Goal: Task Accomplishment & Management: Complete application form

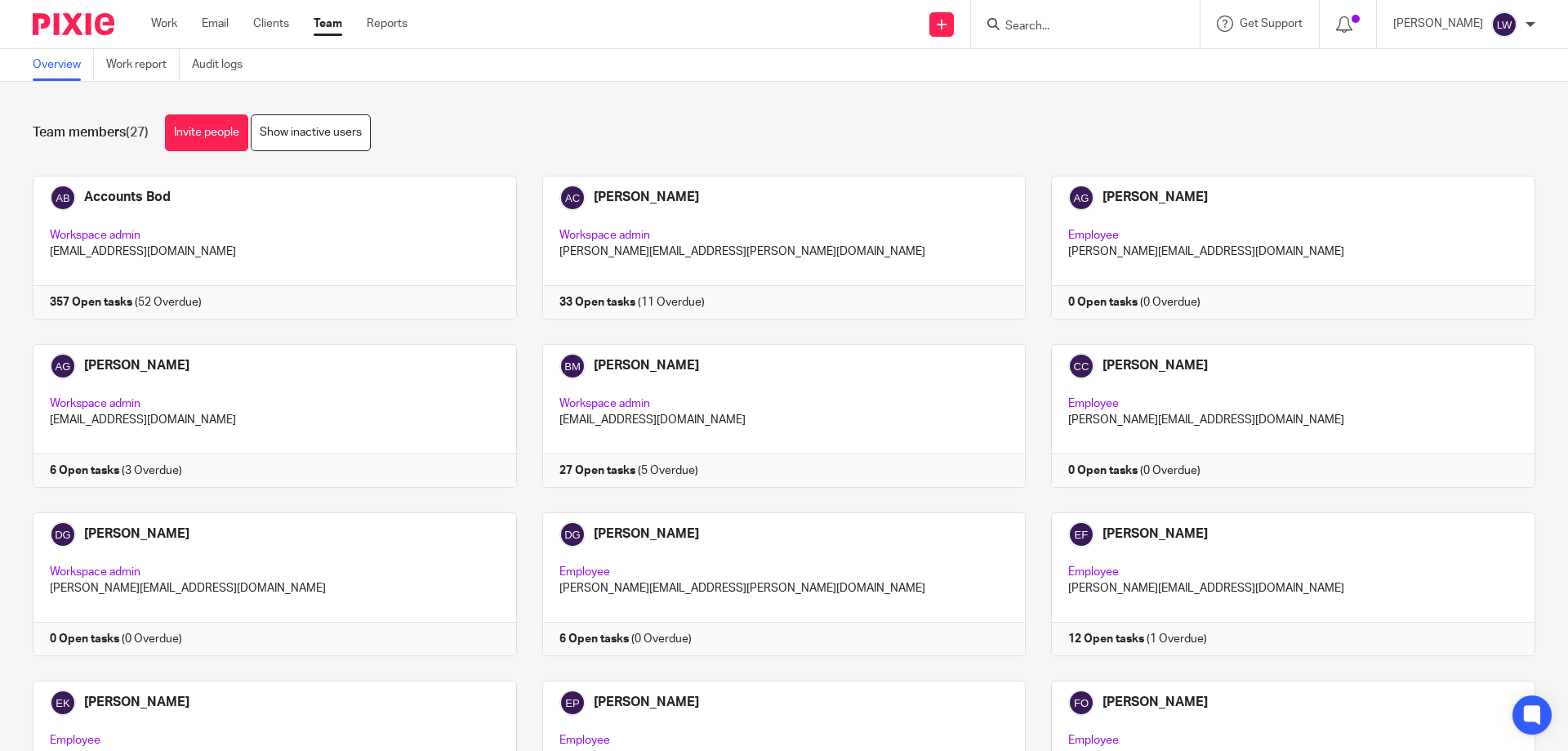
click at [1026, 24] on input "Search" at bounding box center [1077, 26] width 147 height 14
type input "Nicolae s"
click at [1087, 119] on div "Team members (27) Invite people Show inactive users" at bounding box center [784, 133] width 1503 height 36
click at [274, 22] on link "Clients" at bounding box center [272, 23] width 36 height 16
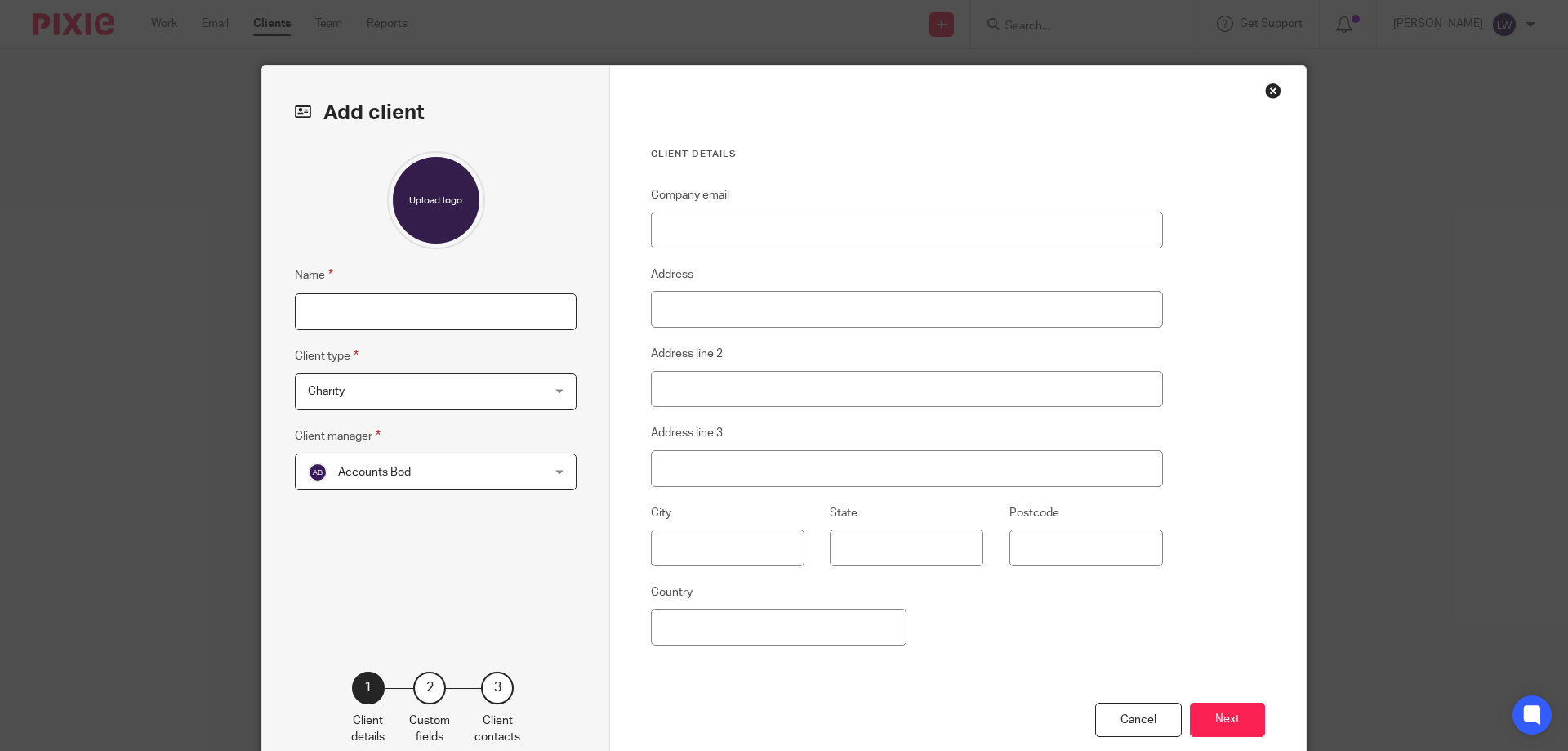
click at [309, 307] on input "Name" at bounding box center [435, 312] width 282 height 36
type input "[PERSON_NAME]"
click at [553, 387] on div "Charity Charity" at bounding box center [435, 391] width 282 height 36
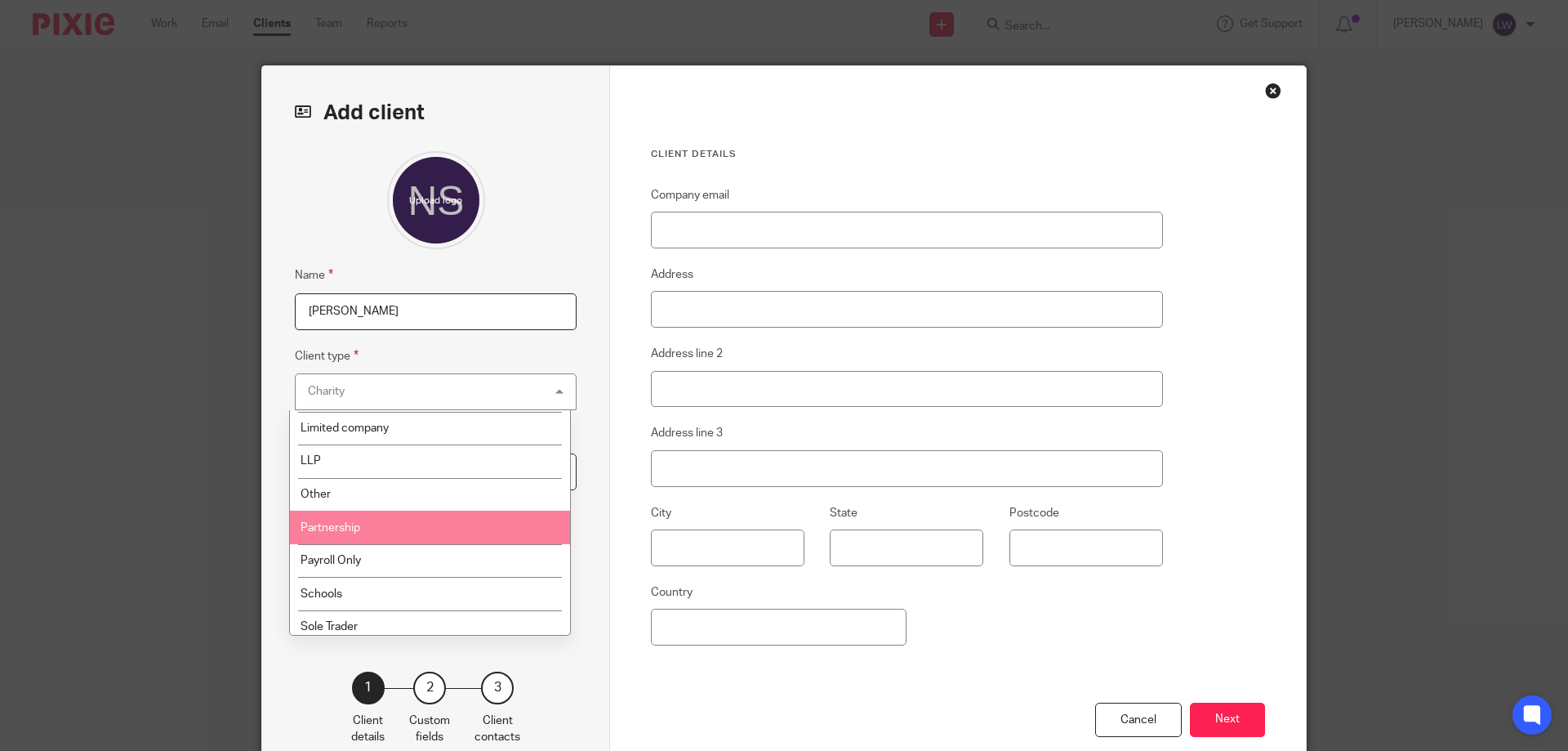
scroll to position [131, 0]
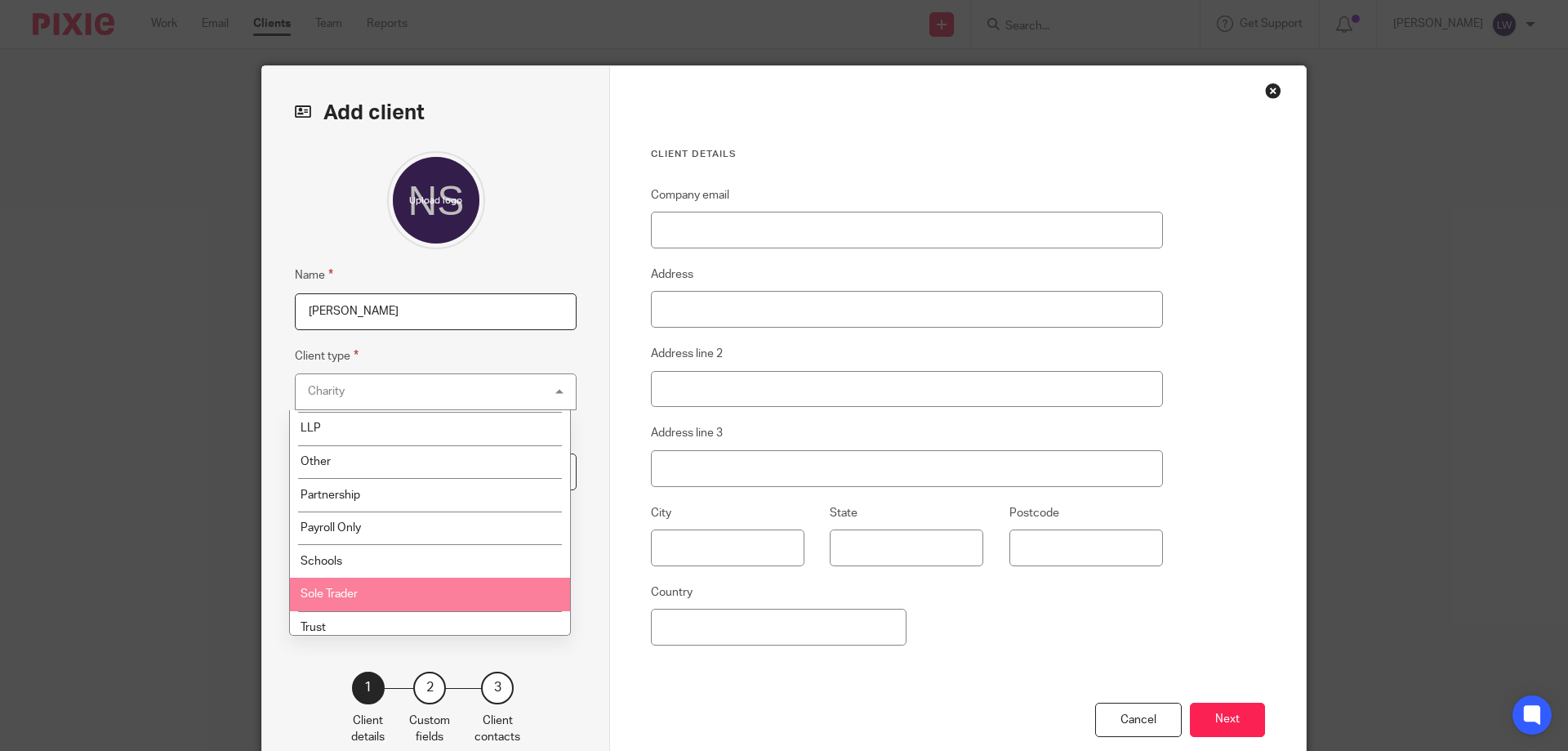
click at [426, 589] on li "Sole Trader" at bounding box center [430, 594] width 280 height 33
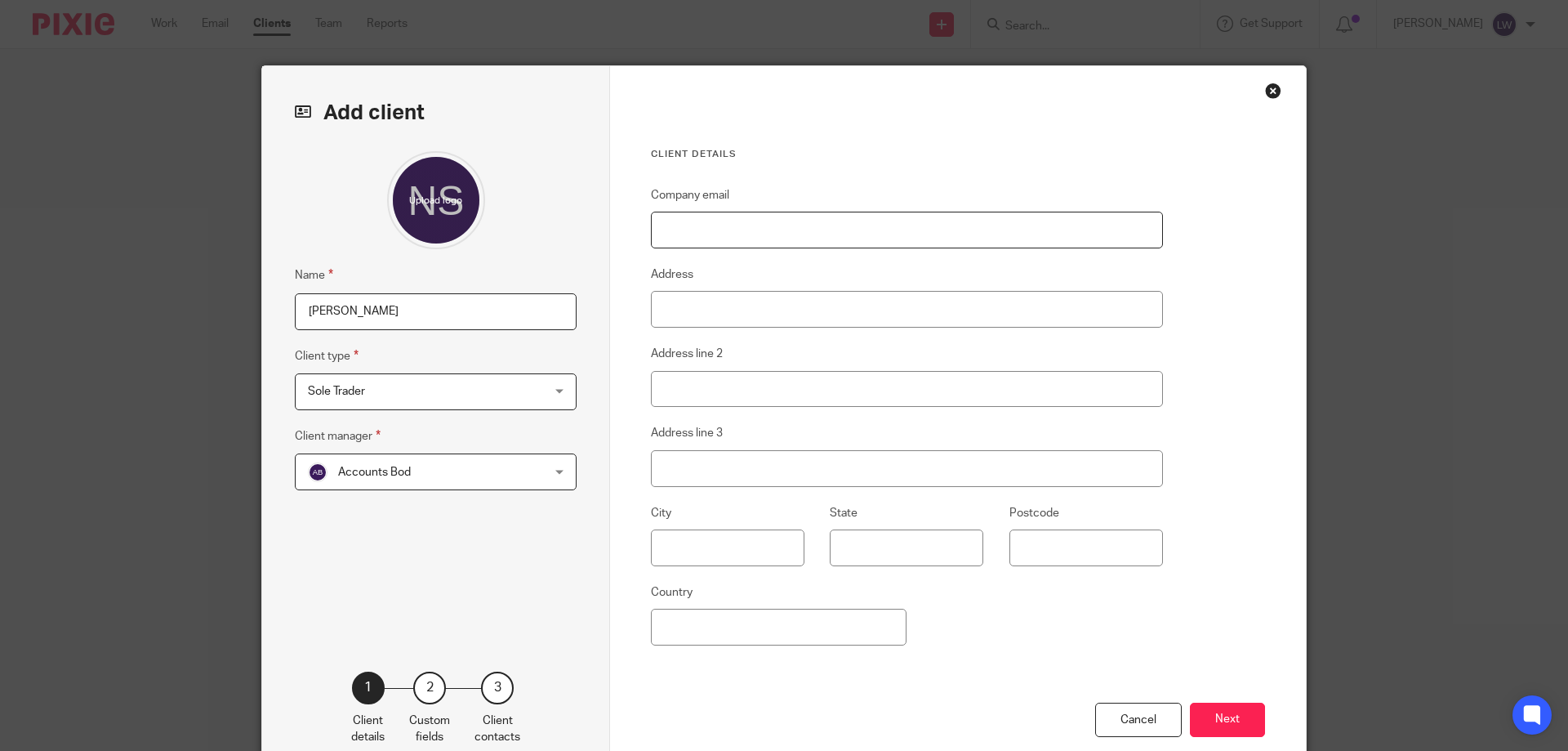
click at [682, 226] on input "Company email" at bounding box center [907, 230] width 512 height 36
type input "[EMAIL_ADDRESS][DOMAIN_NAME]"
click at [681, 311] on input "Address" at bounding box center [907, 309] width 512 height 36
type input "[STREET_ADDRESS]"
click at [673, 546] on input "text" at bounding box center [728, 547] width 154 height 36
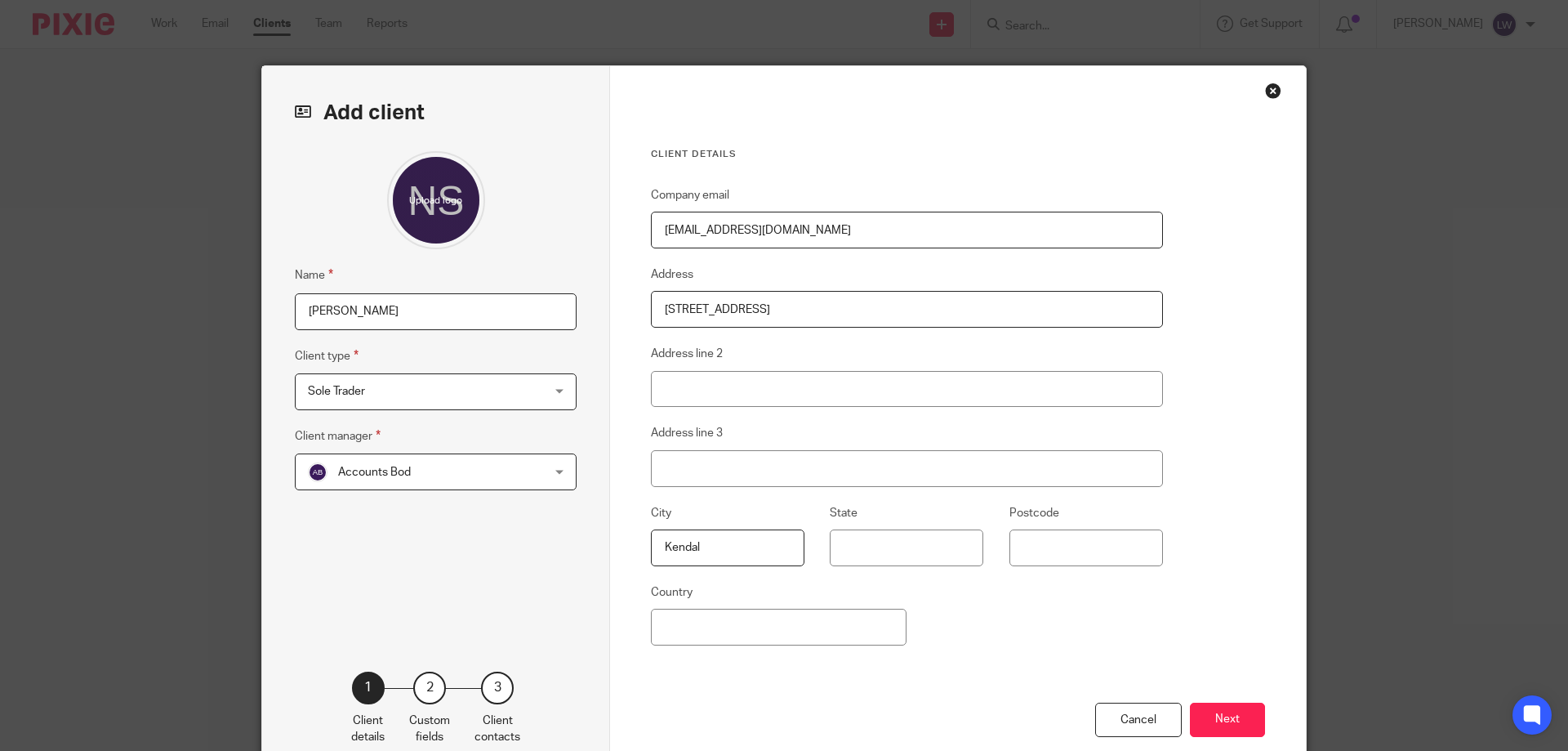
type input "Kendal"
click at [852, 548] on input "State" at bounding box center [906, 547] width 154 height 36
type input "Cumbria"
click at [1025, 545] on input "Postcode" at bounding box center [1086, 547] width 154 height 36
type input "LA9 7HU"
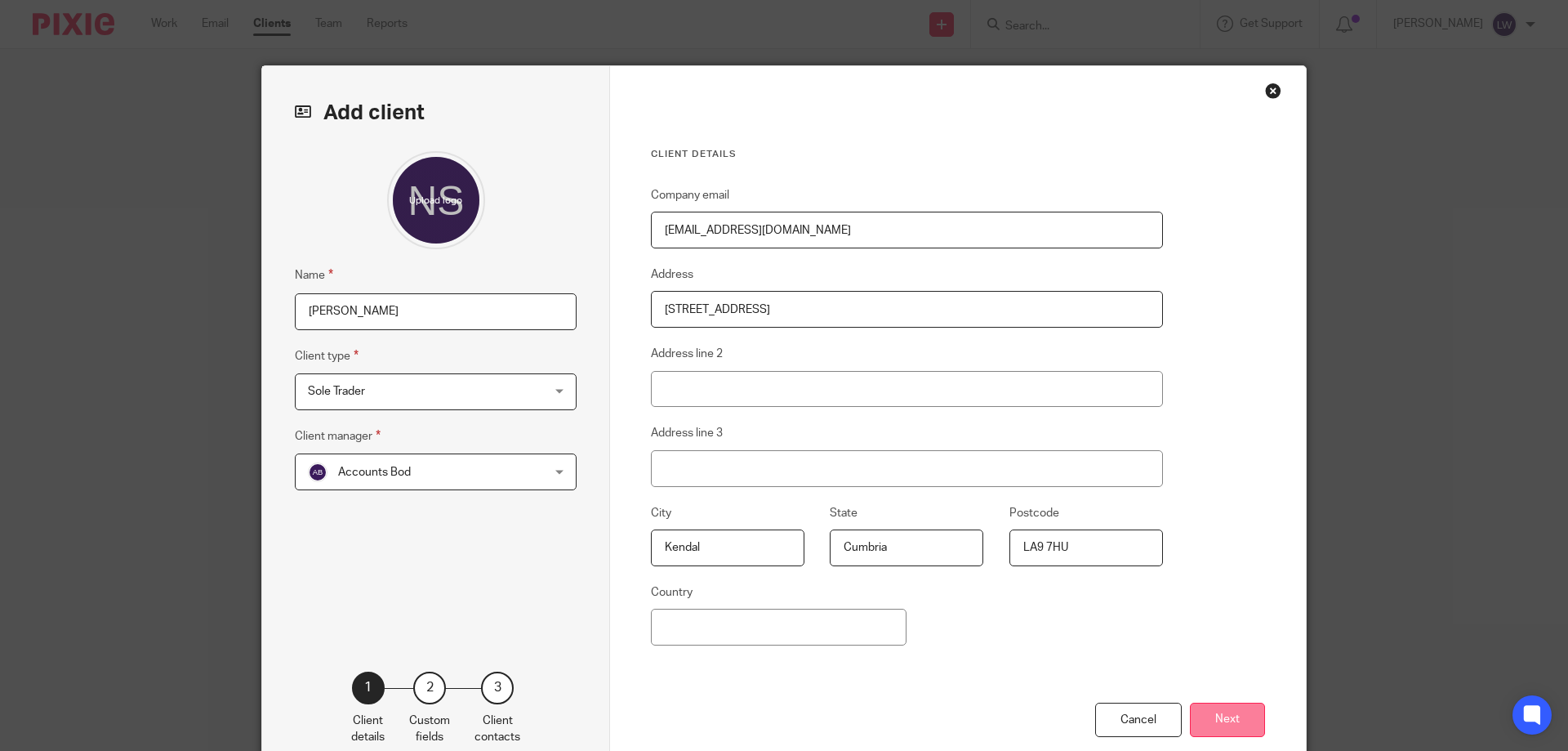
click at [1220, 715] on button "Next" at bounding box center [1227, 719] width 76 height 35
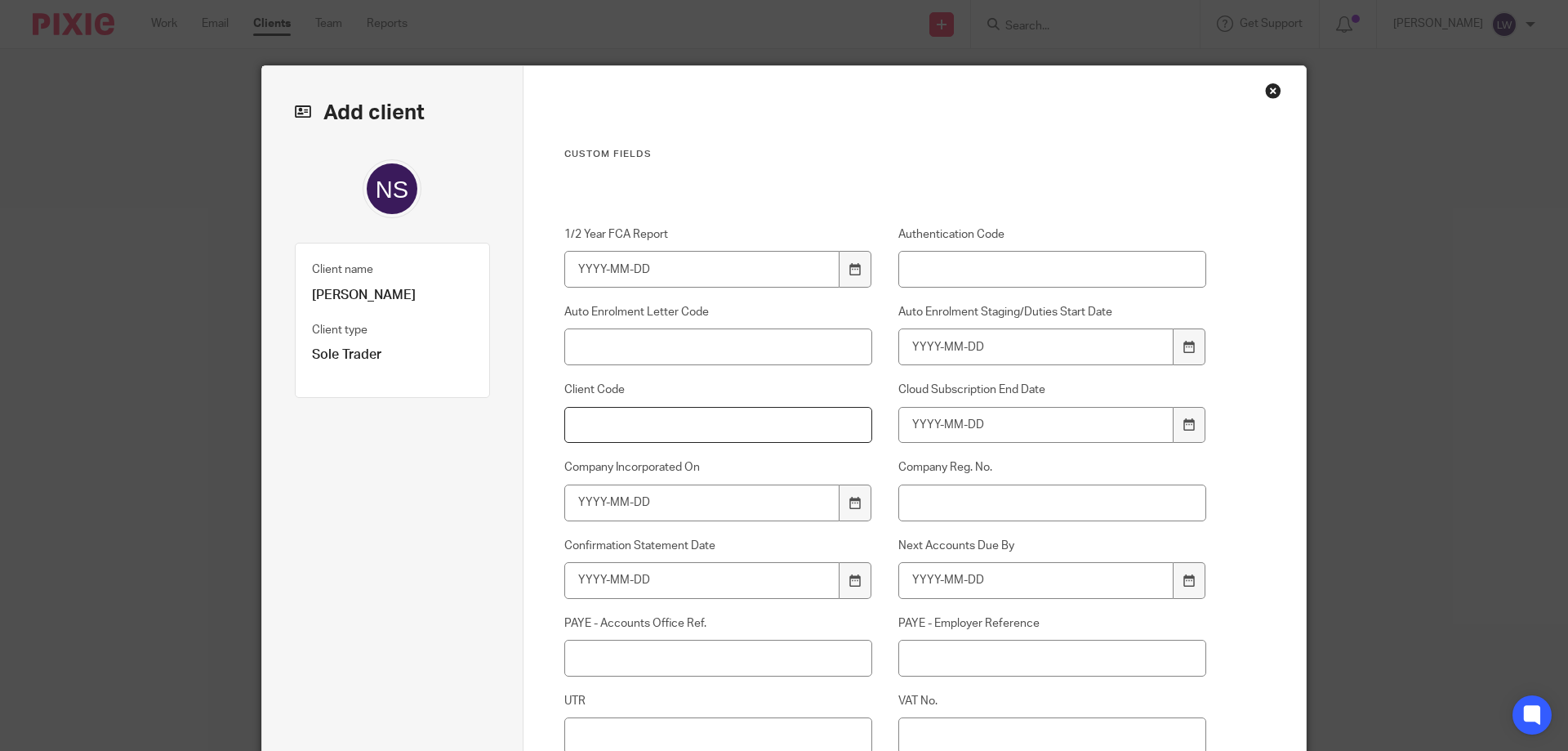
click at [584, 425] on input "Client Code" at bounding box center [718, 425] width 309 height 36
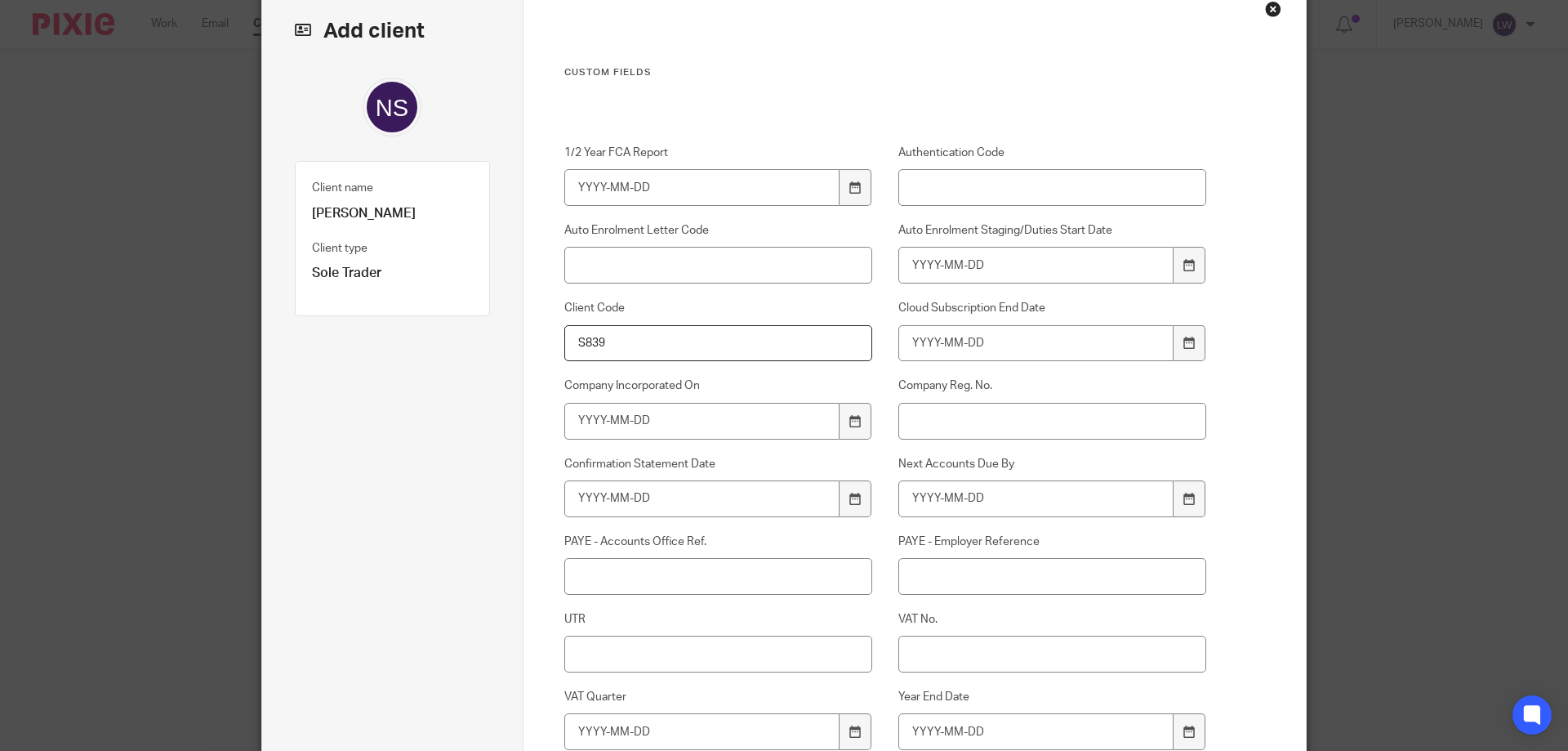
scroll to position [164, 0]
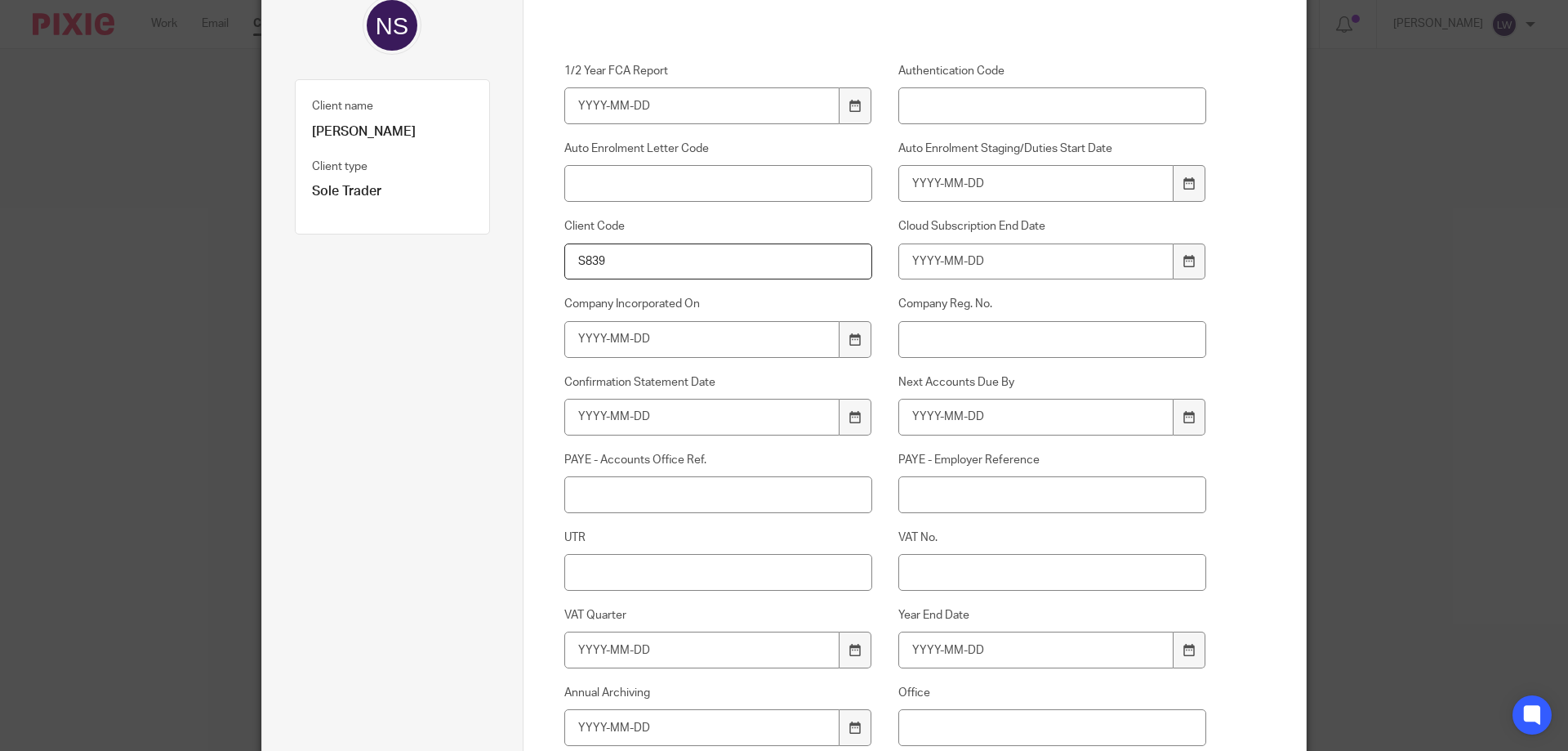
type input "S839"
click at [592, 575] on input "UTR" at bounding box center [718, 572] width 309 height 36
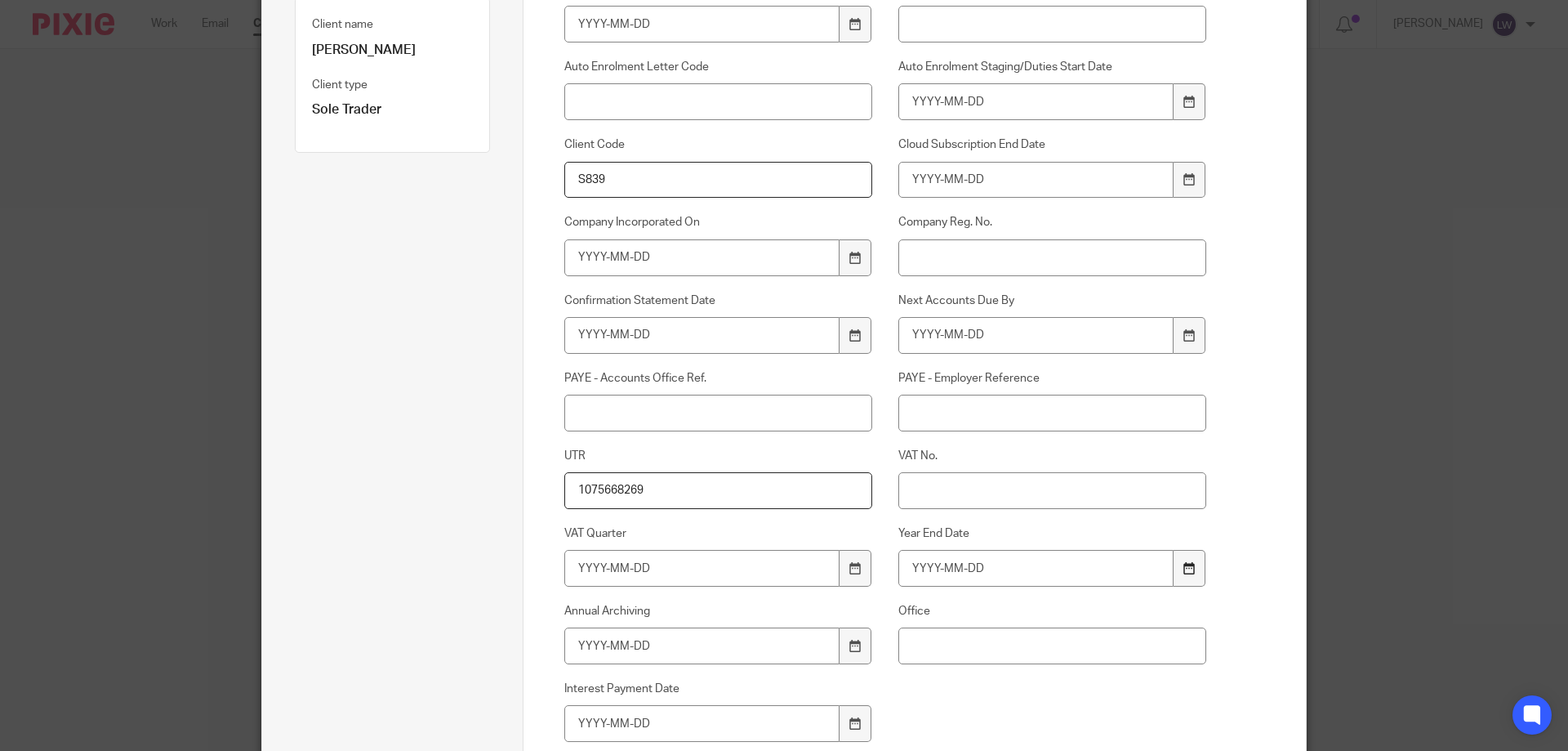
type input "1075668269"
click at [1183, 568] on icon at bounding box center [1189, 567] width 12 height 12
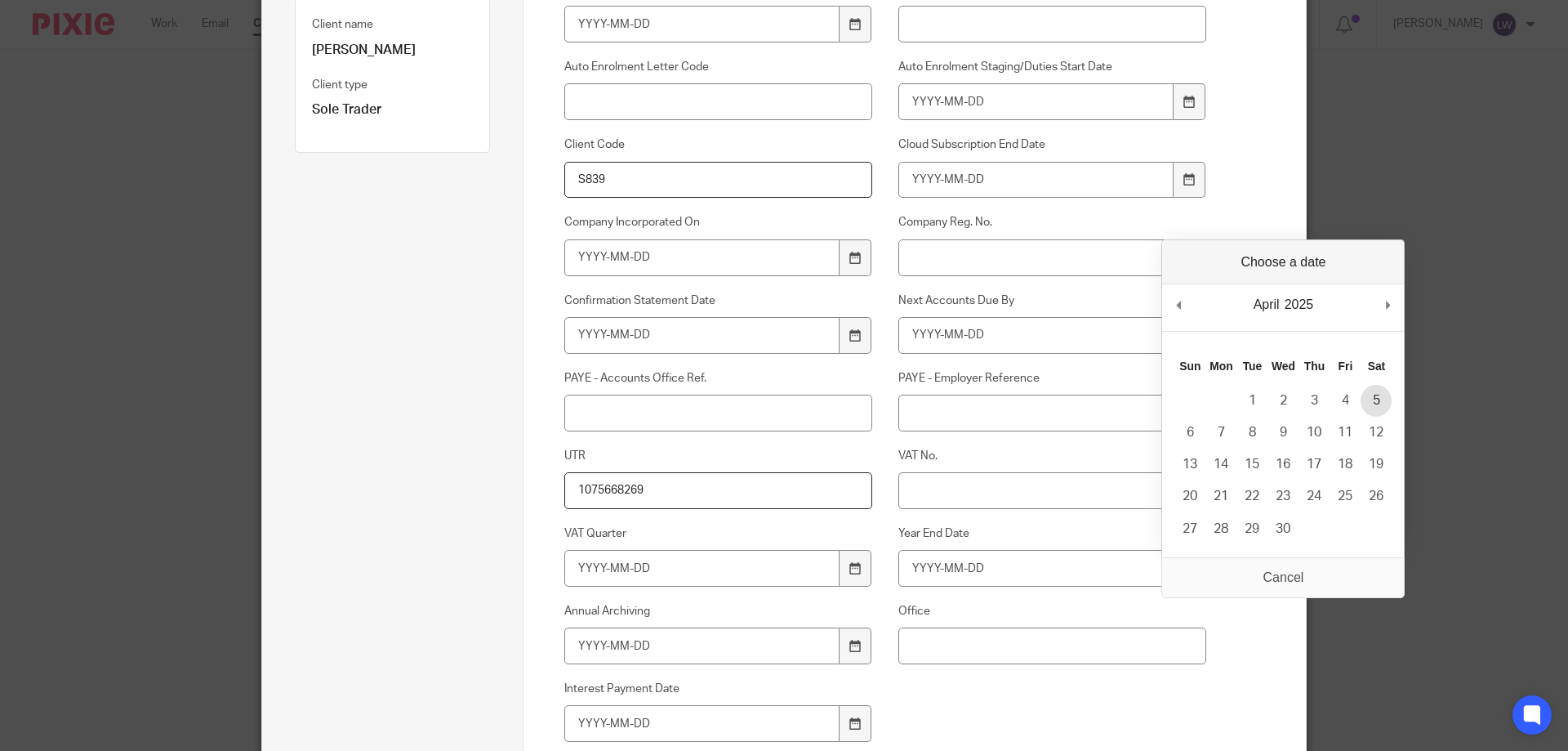
type input "2025-04-05"
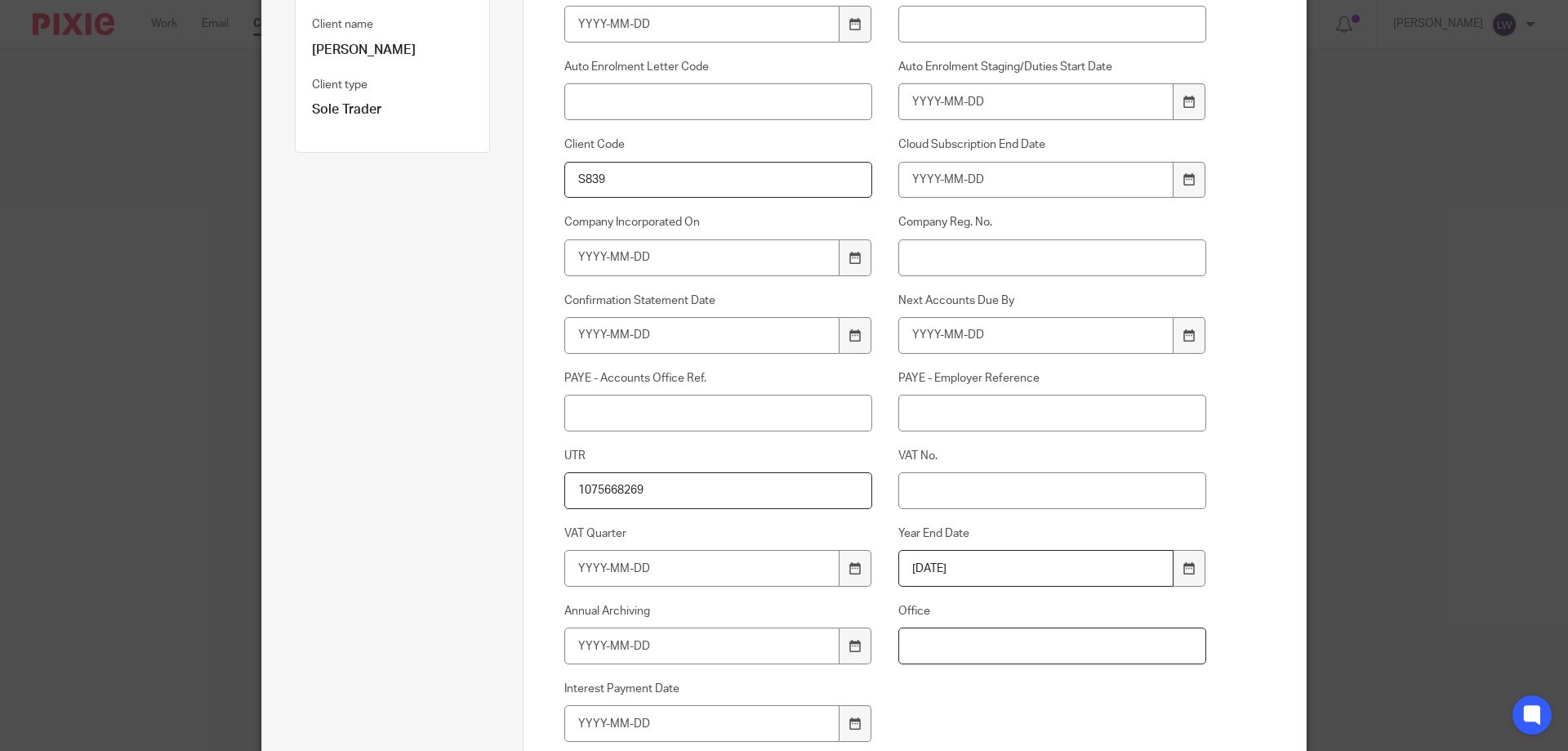
click at [938, 646] on input "Office" at bounding box center [1052, 646] width 309 height 36
type input "Kendal"
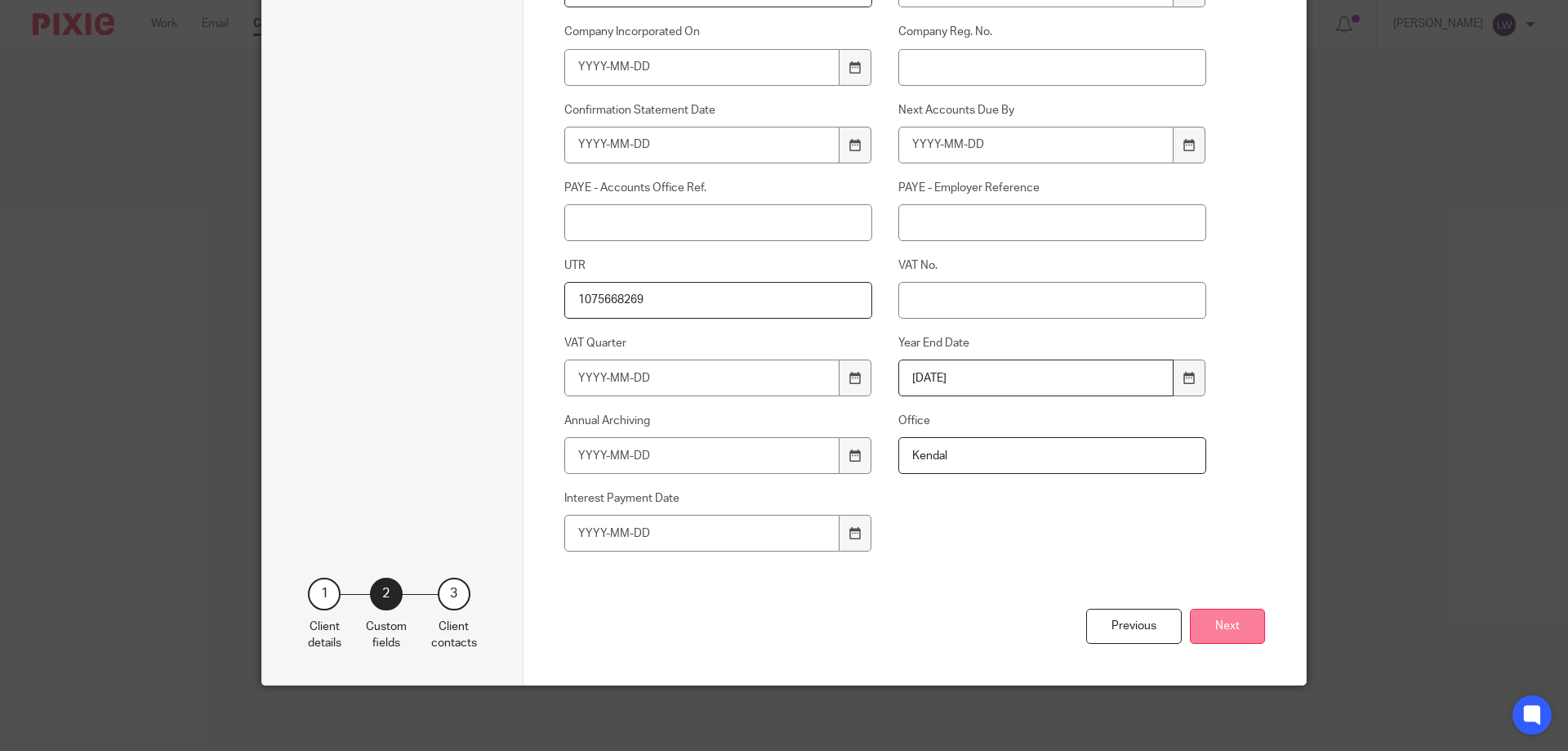
click at [1226, 623] on button "Next" at bounding box center [1227, 626] width 76 height 35
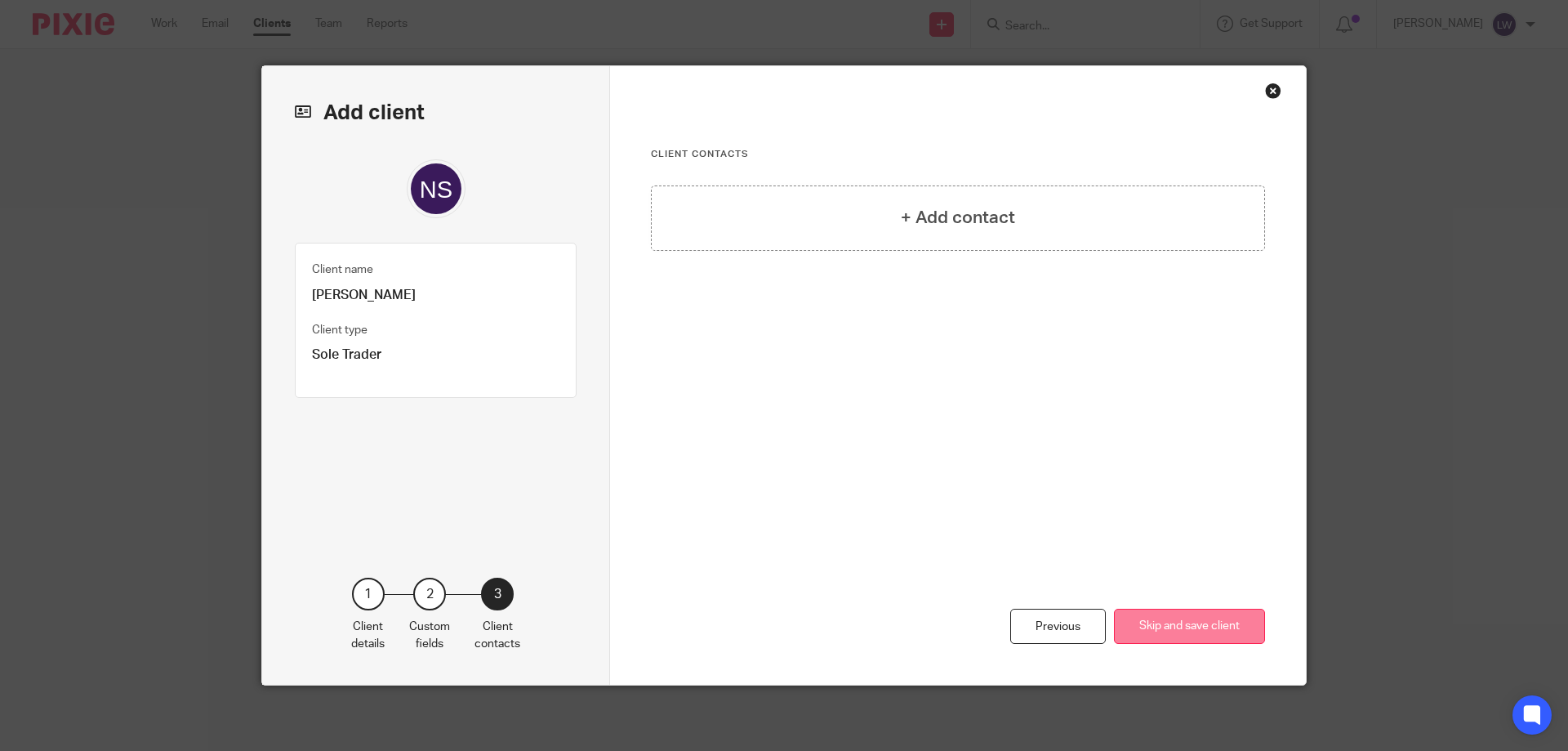
scroll to position [0, 0]
click at [1189, 629] on button "Skip and save client" at bounding box center [1190, 626] width 151 height 35
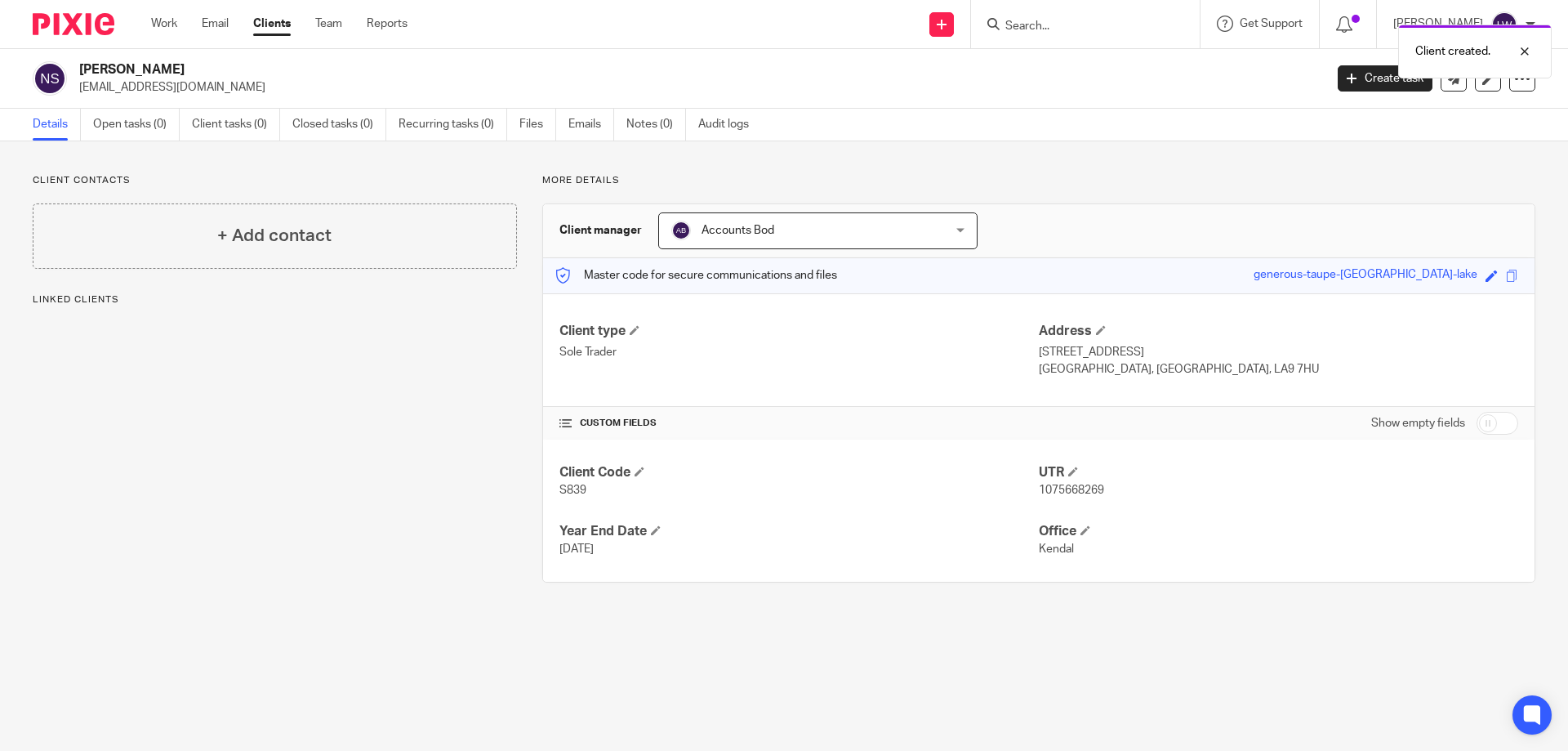
click at [232, 232] on h4 "+ Add contact" at bounding box center [275, 235] width 115 height 25
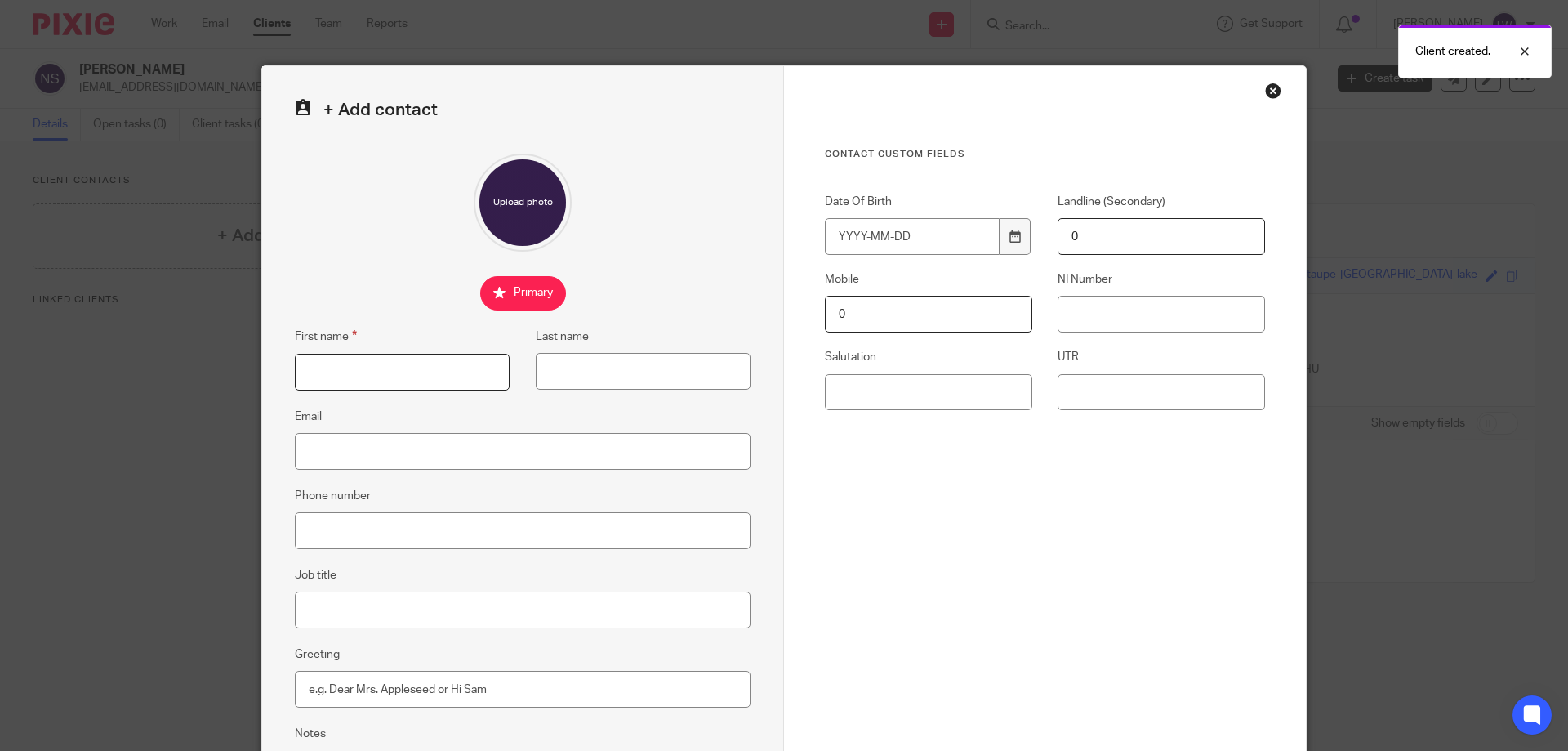
click at [325, 374] on input "First name" at bounding box center [402, 372] width 215 height 36
type input "[PERSON_NAME]"
click at [556, 378] on input "Last name" at bounding box center [643, 371] width 215 height 36
type input "Scafariu"
click at [329, 460] on input "Email" at bounding box center [522, 452] width 455 height 36
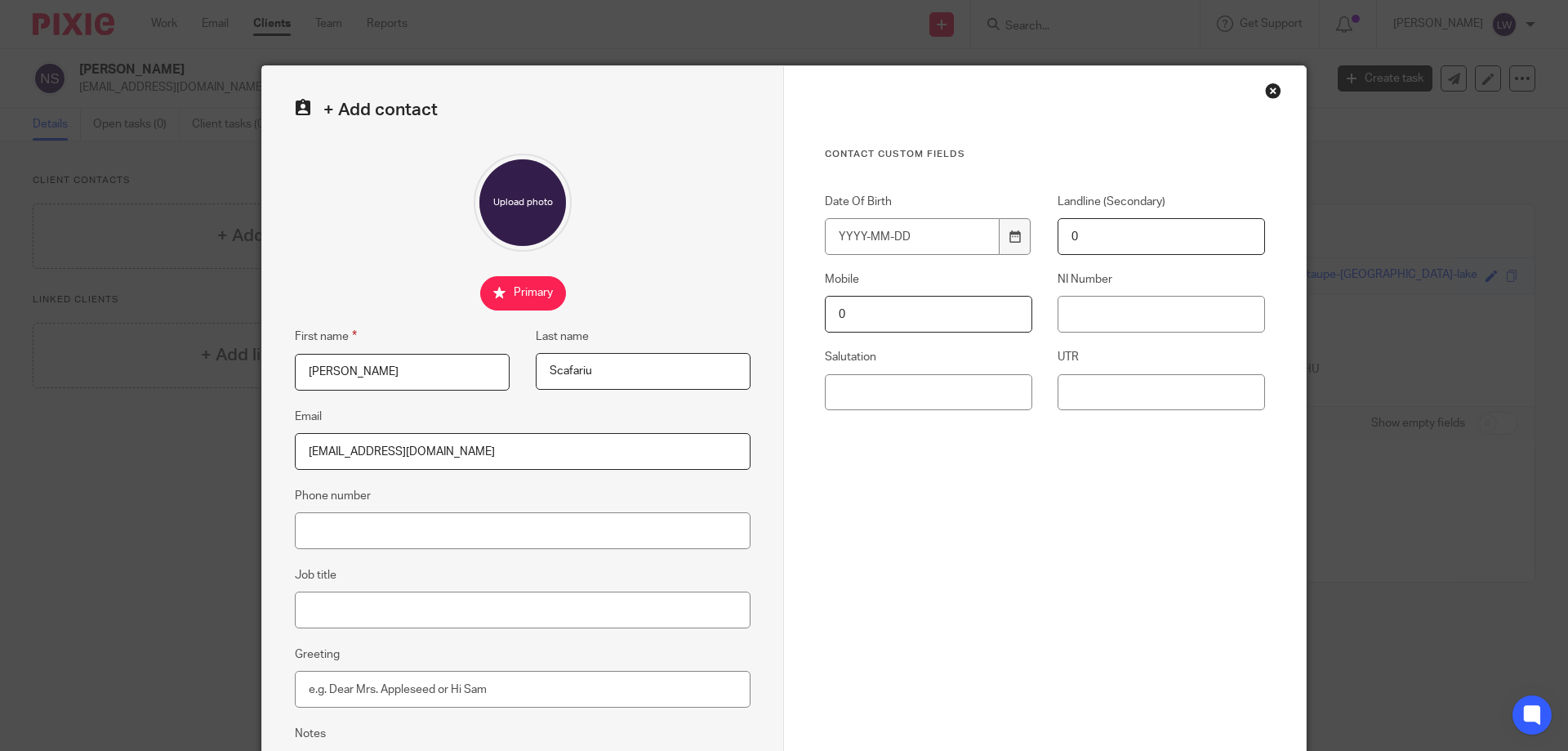
type input "[EMAIL_ADDRESS][DOMAIN_NAME]"
click at [326, 523] on input "Phone number" at bounding box center [522, 530] width 455 height 36
type input "07584824335"
click at [836, 232] on input "Date Of Birth" at bounding box center [912, 236] width 175 height 36
type input "1993-07-31"
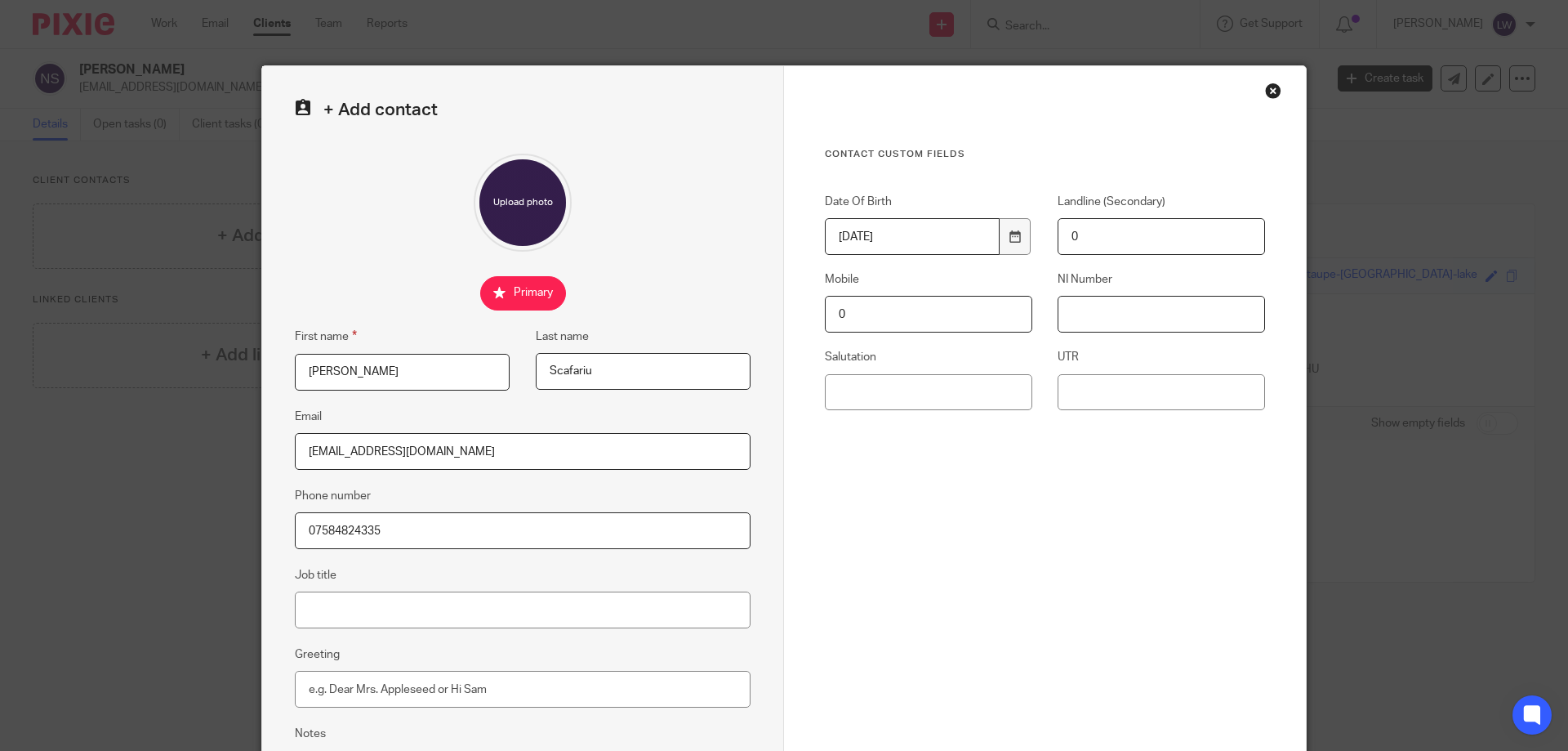
click at [1073, 320] on input "NI Number" at bounding box center [1161, 314] width 208 height 36
type input "SR 72 10 75 D"
click at [1072, 397] on input "UTR" at bounding box center [1161, 392] width 208 height 36
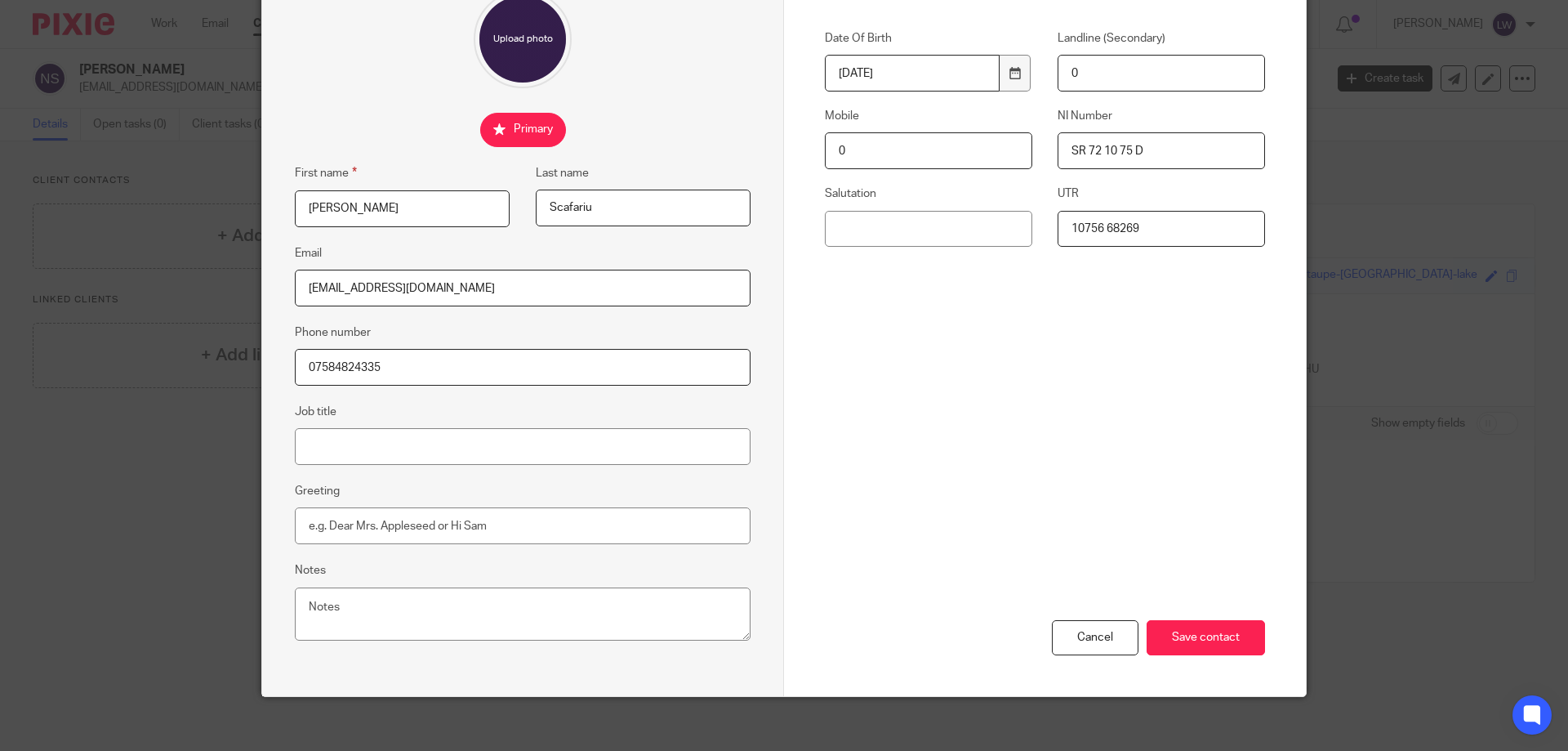
scroll to position [175, 0]
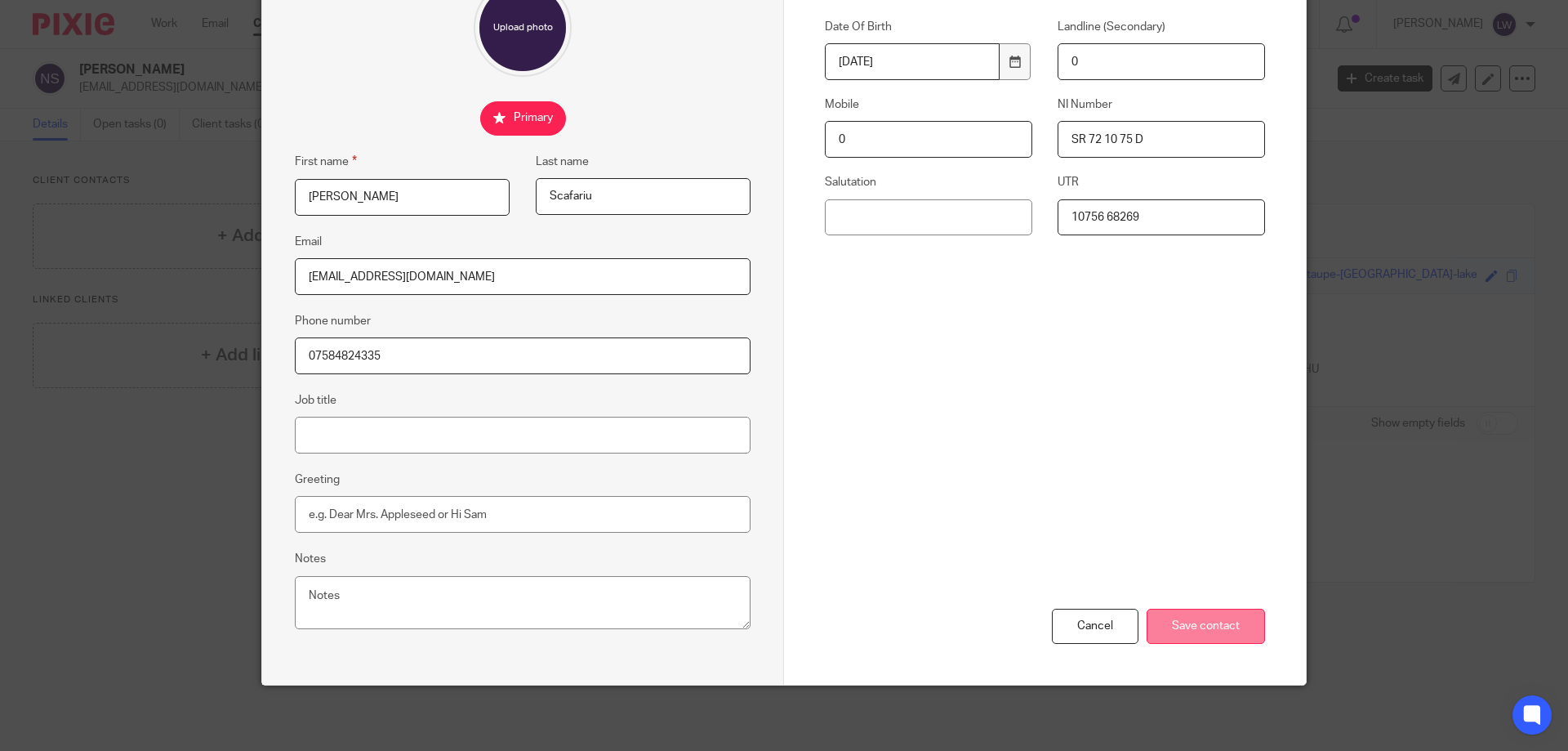
type input "10756 68269"
click at [1193, 629] on input "Save contact" at bounding box center [1206, 626] width 119 height 35
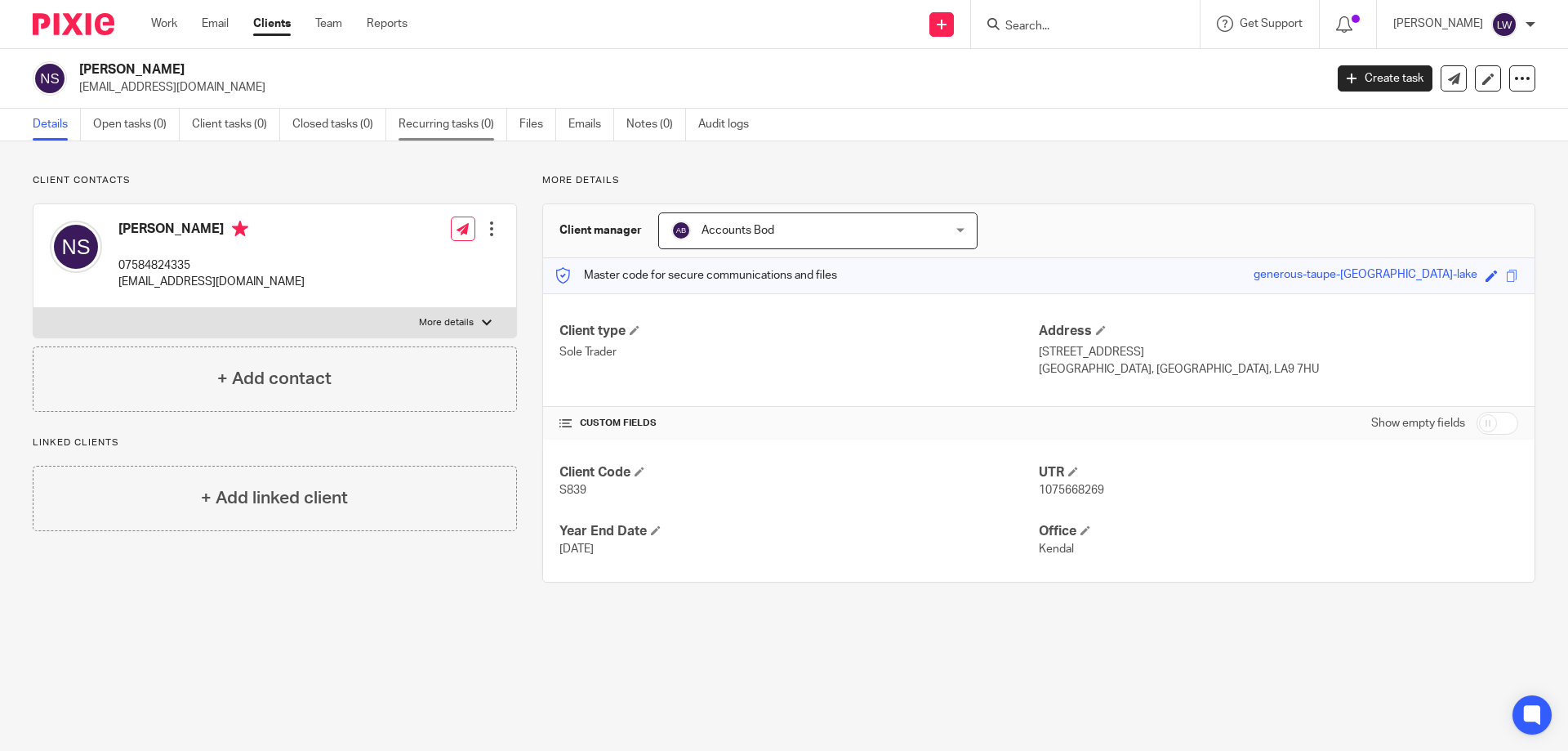
click at [442, 121] on link "Recurring tasks (0)" at bounding box center [453, 124] width 109 height 32
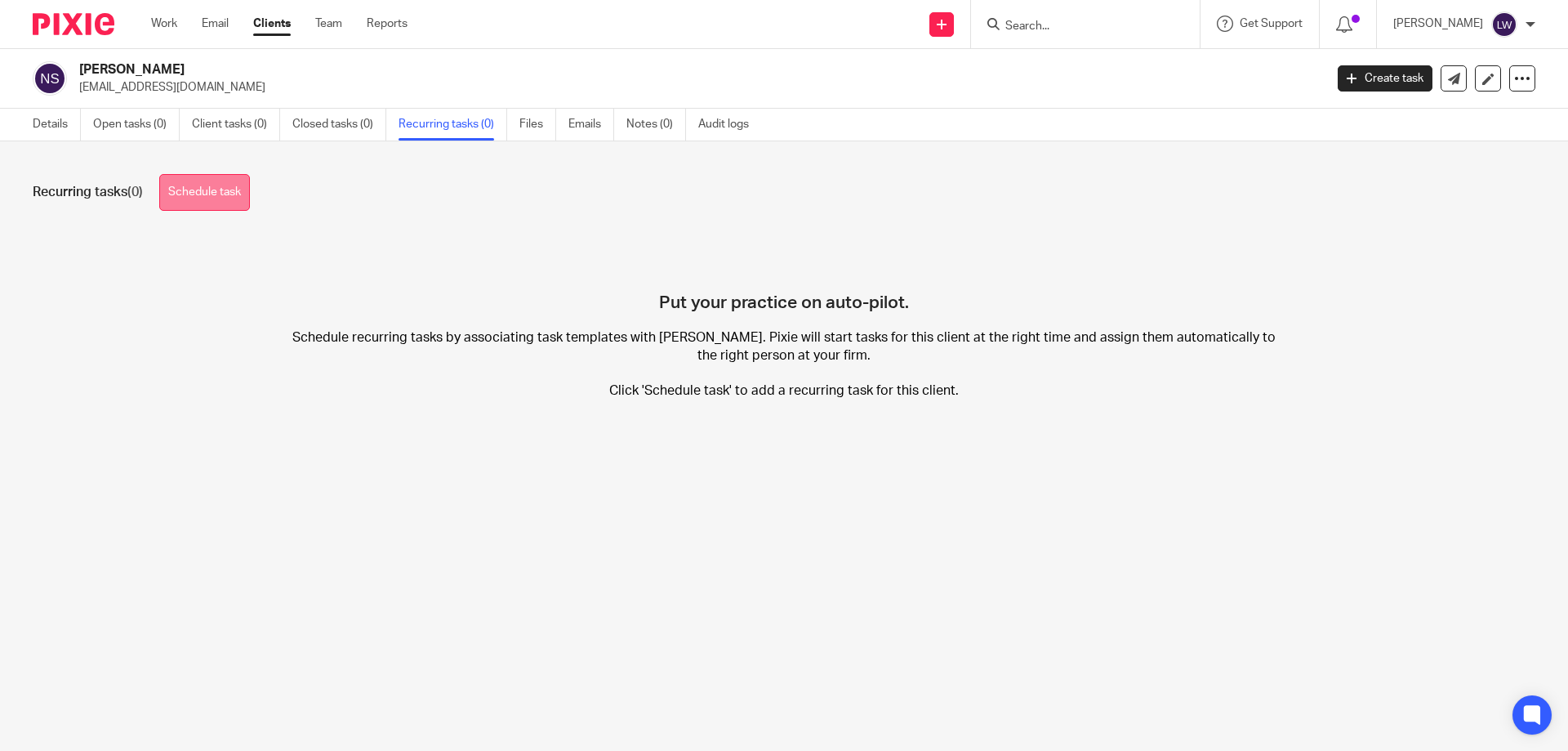
click at [192, 188] on link "Schedule task" at bounding box center [204, 192] width 91 height 36
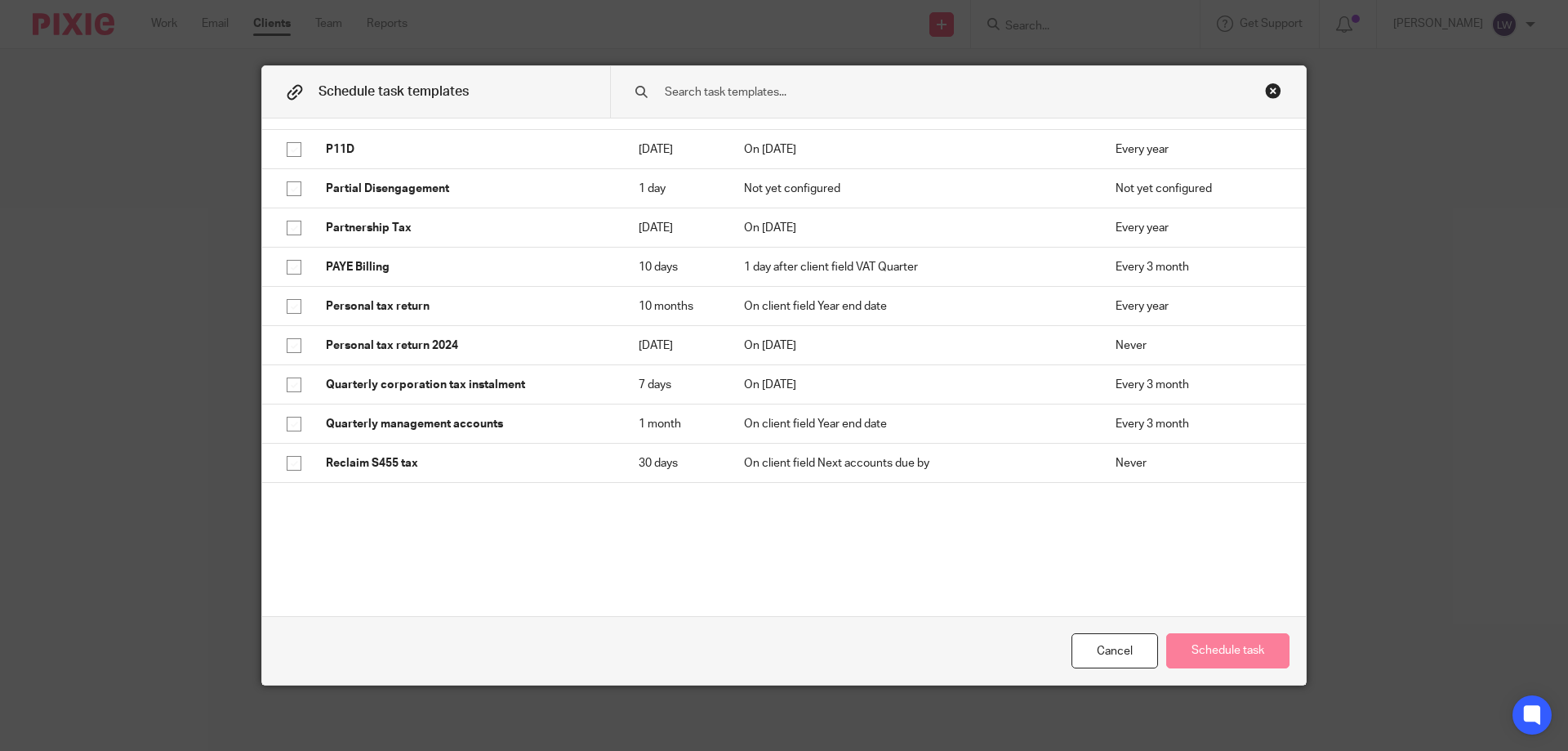
scroll to position [1879, 0]
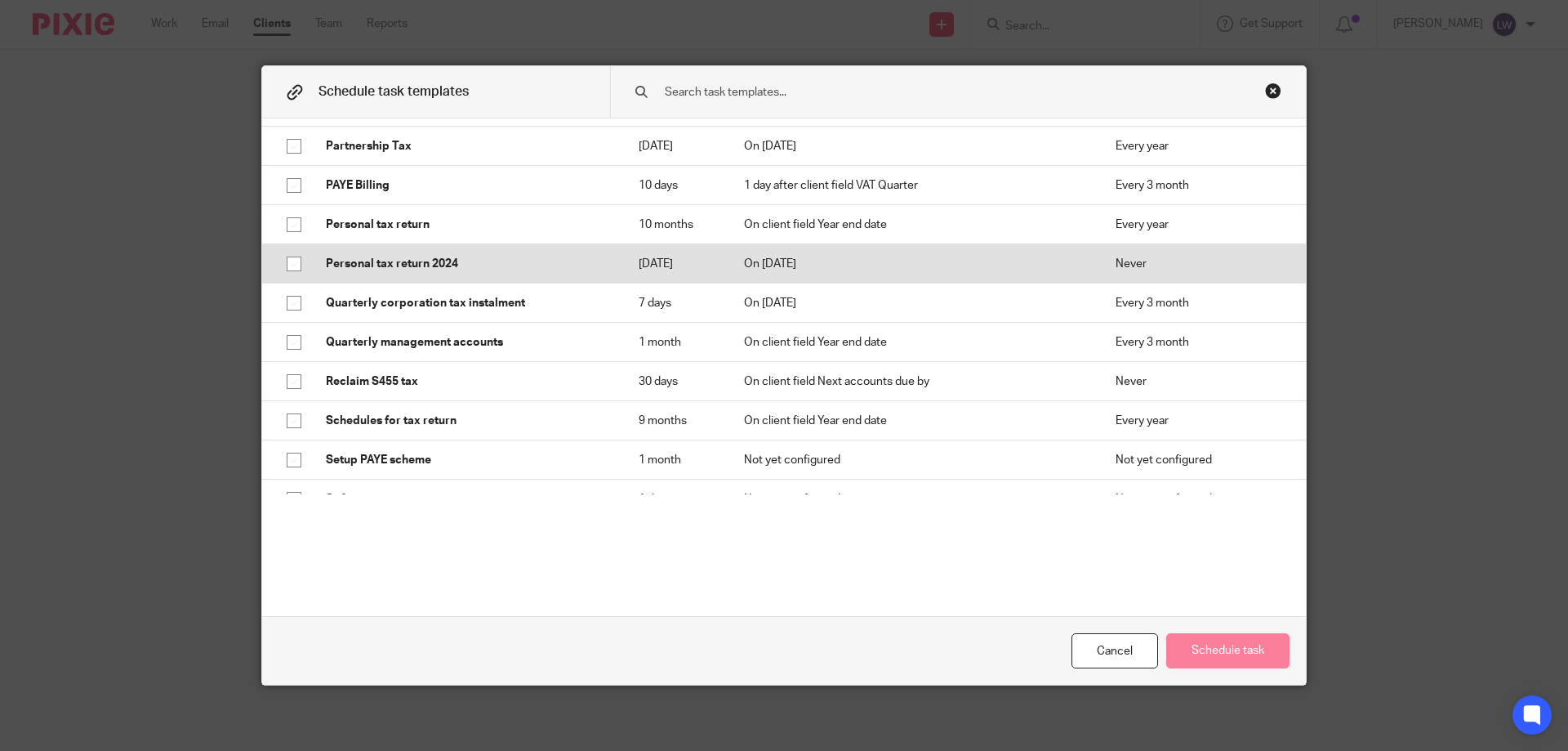
click at [288, 273] on input "checkbox" at bounding box center [294, 264] width 31 height 31
click at [290, 269] on input "checkbox" at bounding box center [294, 264] width 31 height 31
checkbox input "false"
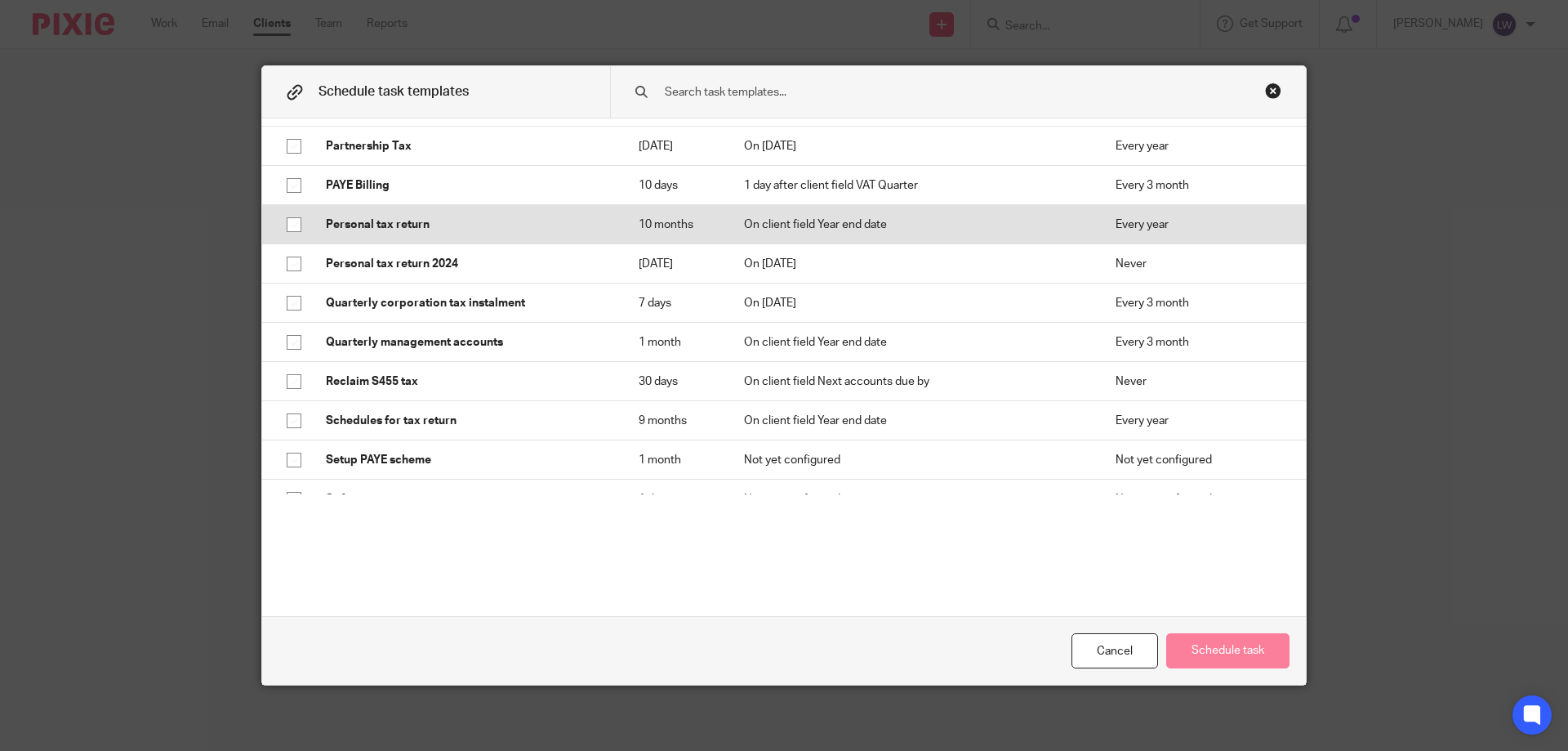
click at [283, 232] on input "checkbox" at bounding box center [294, 225] width 31 height 31
checkbox input "true"
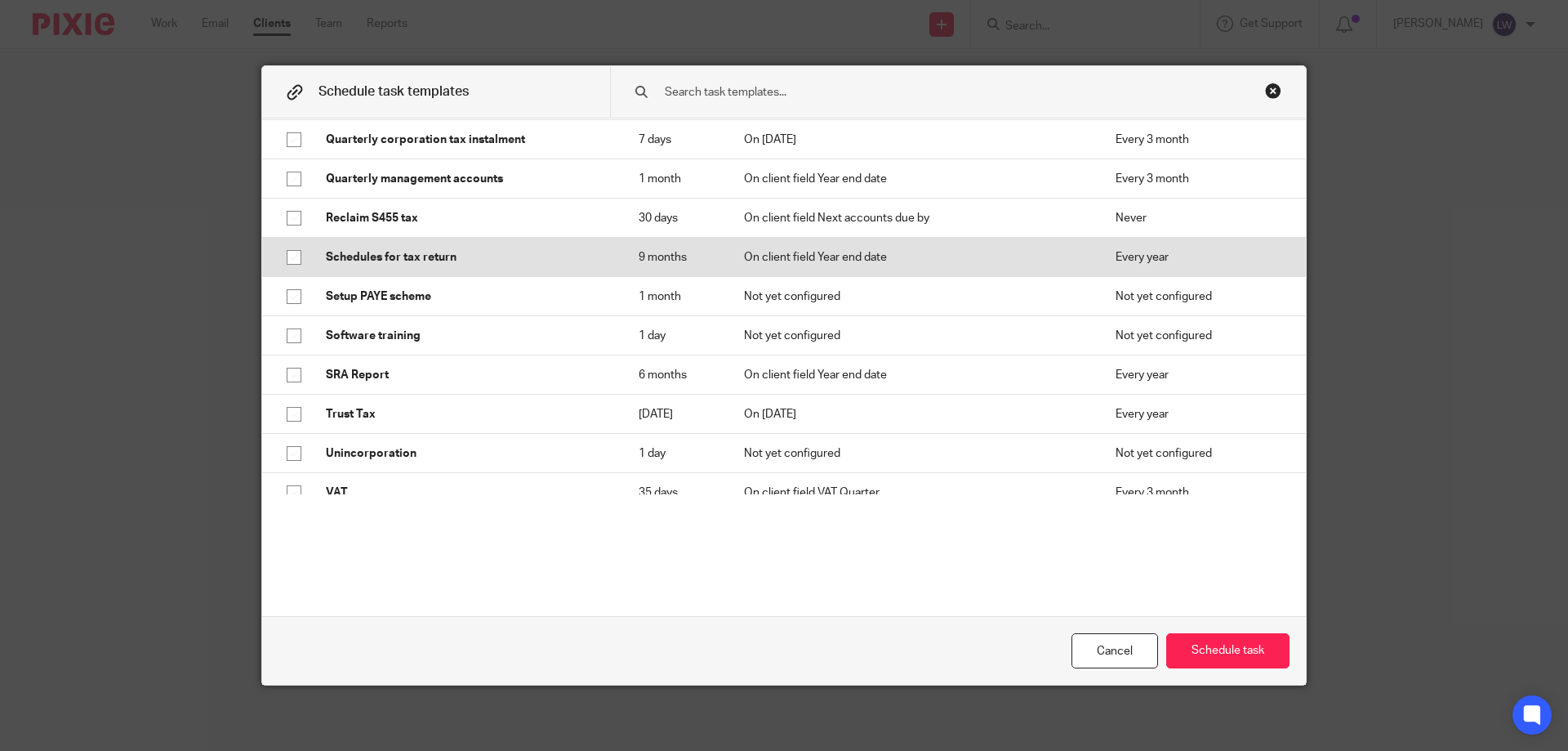
click at [288, 268] on input "checkbox" at bounding box center [294, 257] width 31 height 31
checkbox input "true"
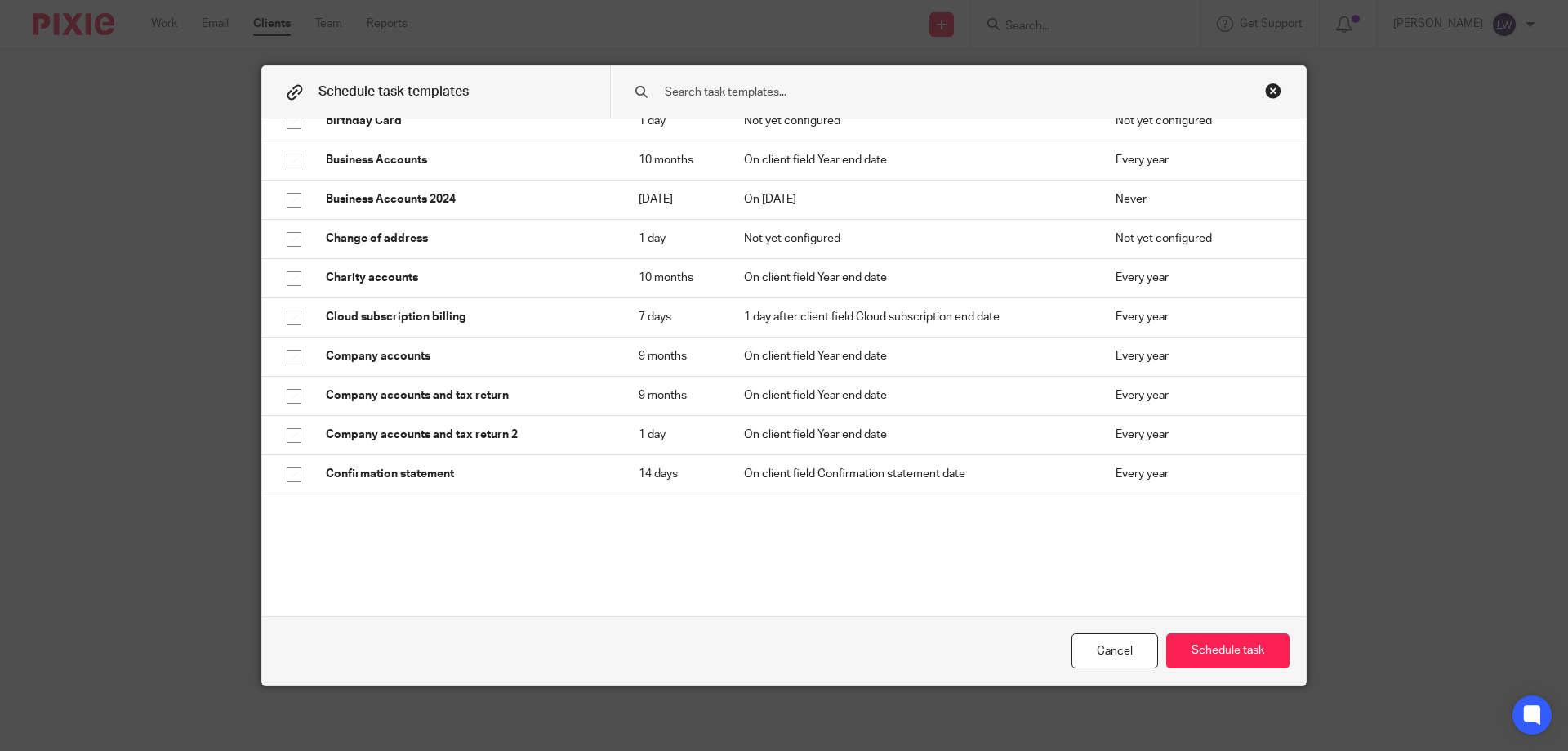
scroll to position [310, 0]
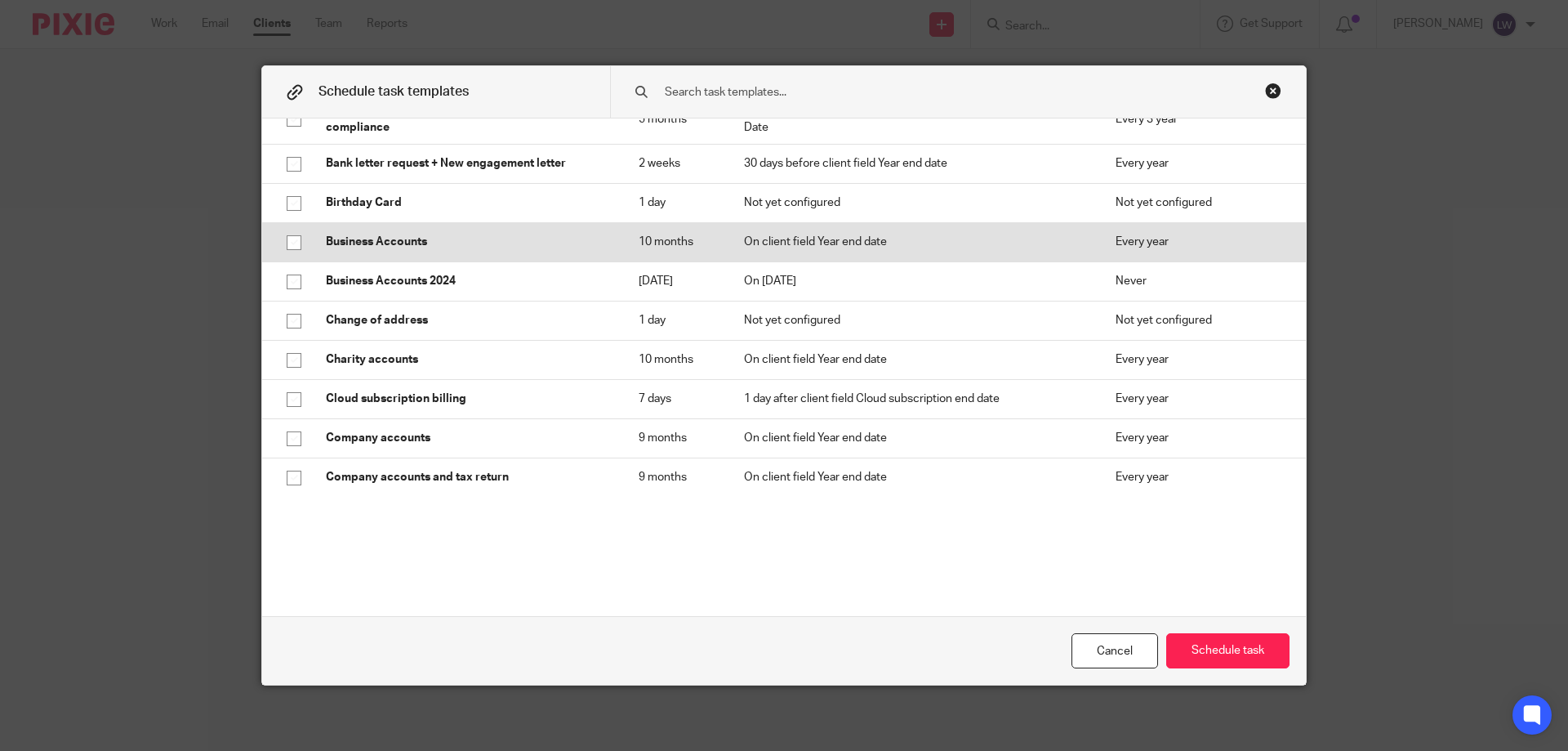
click at [289, 242] on input "checkbox" at bounding box center [294, 242] width 31 height 31
checkbox input "true"
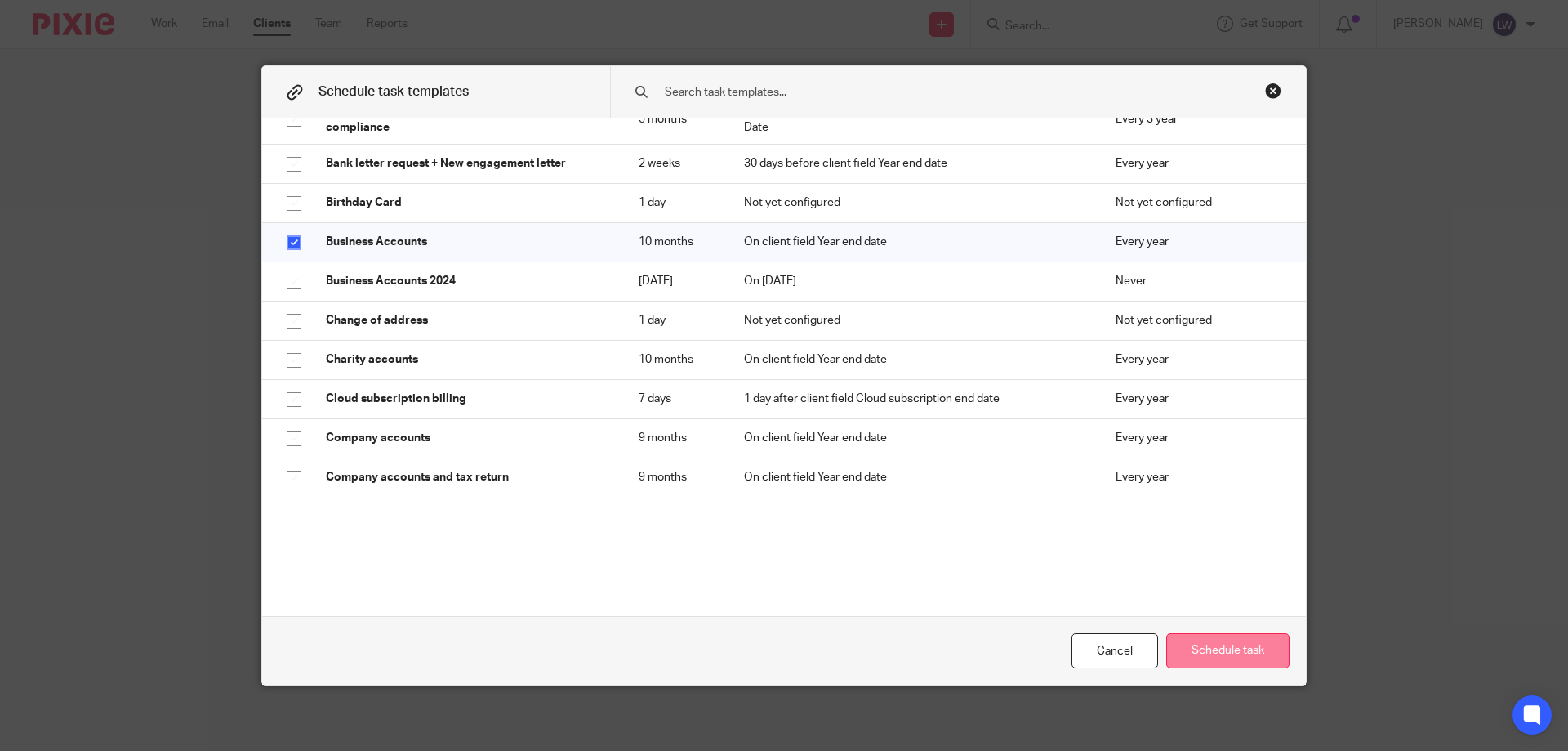
click at [1219, 648] on button "Schedule task" at bounding box center [1227, 651] width 123 height 35
